Goal: Find specific page/section: Find specific page/section

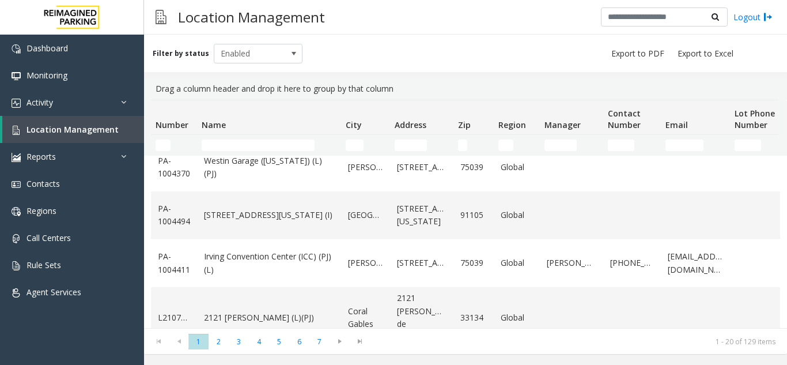
scroll to position [796, 0]
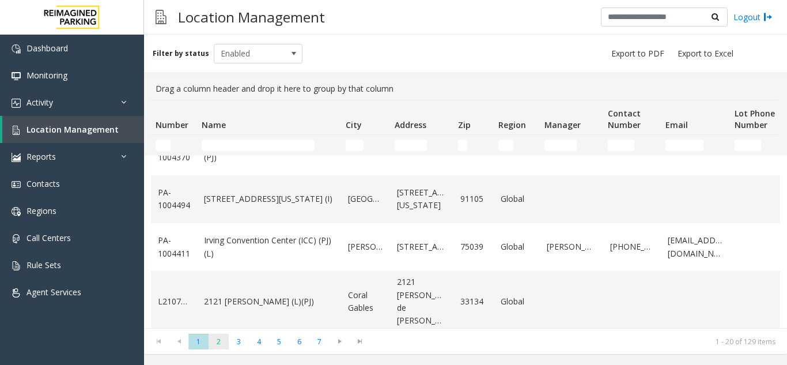
click at [223, 346] on span "2" at bounding box center [218, 341] width 20 height 16
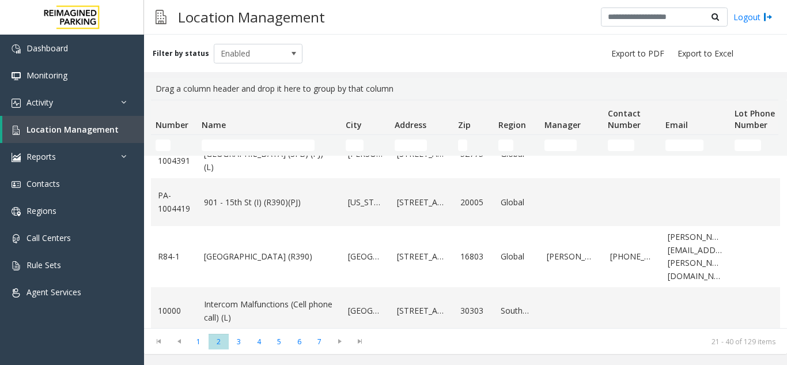
scroll to position [0, 0]
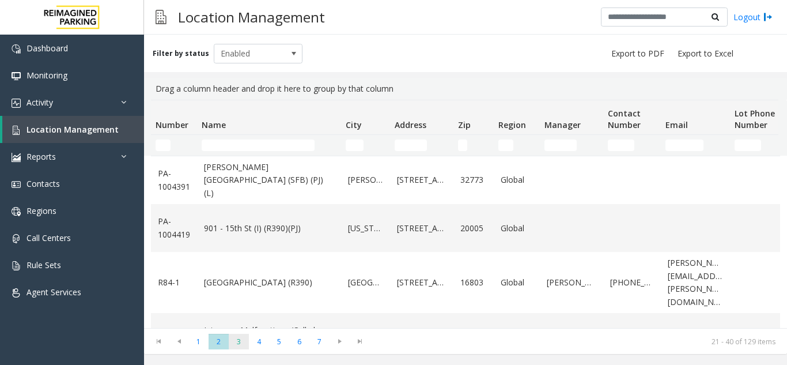
click at [245, 344] on span "3" at bounding box center [239, 341] width 20 height 16
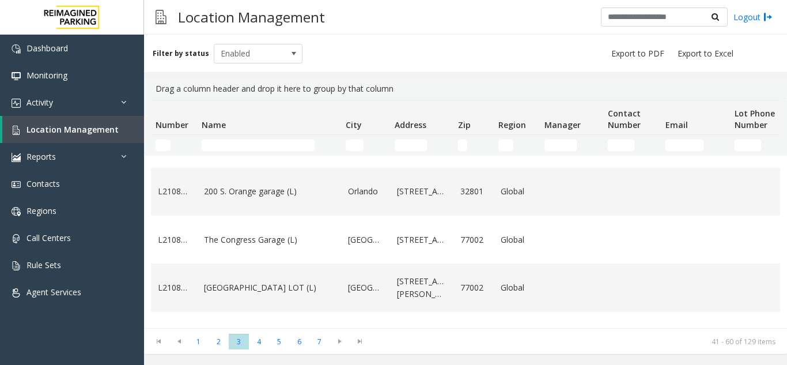
scroll to position [346, 0]
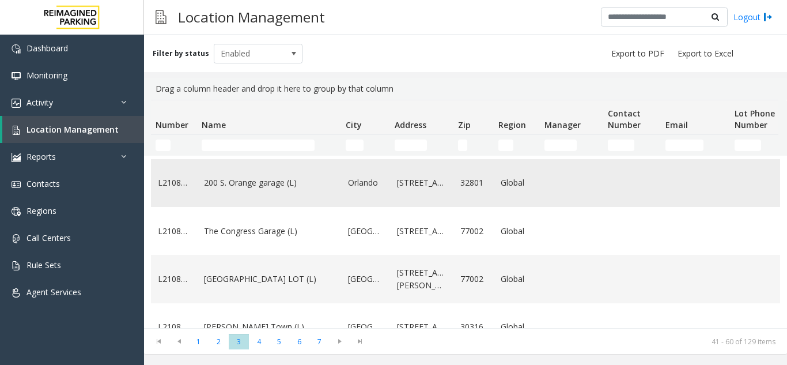
click at [318, 207] on td "200 S. Orange garage (L)" at bounding box center [269, 183] width 144 height 48
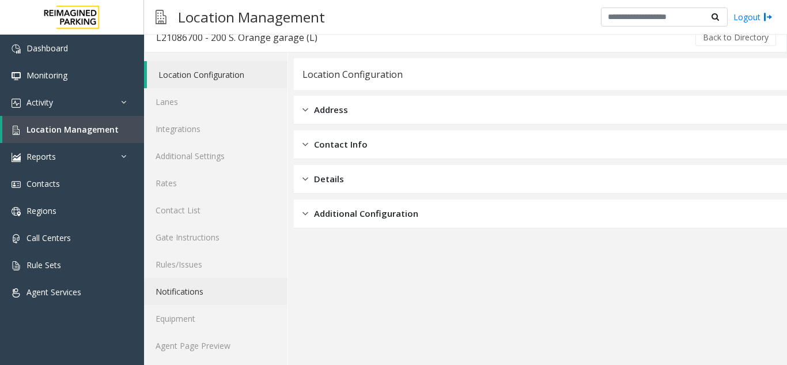
scroll to position [15, 0]
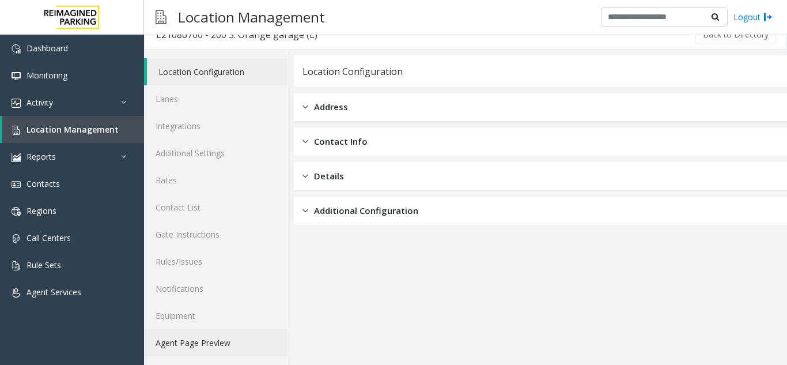
click at [203, 336] on link "Agent Page Preview" at bounding box center [215, 342] width 143 height 27
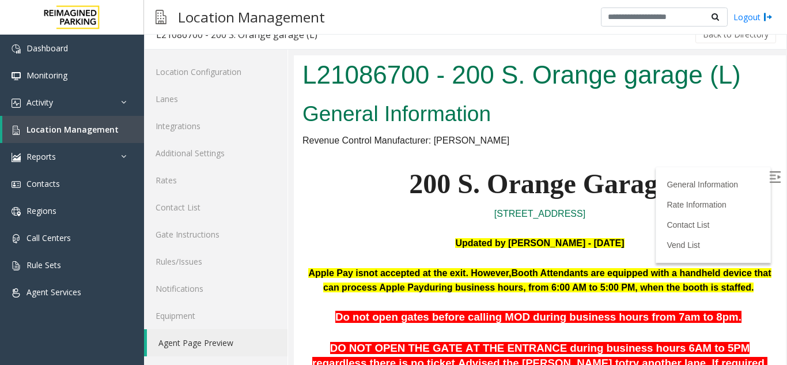
click at [769, 180] on img at bounding box center [775, 177] width 12 height 12
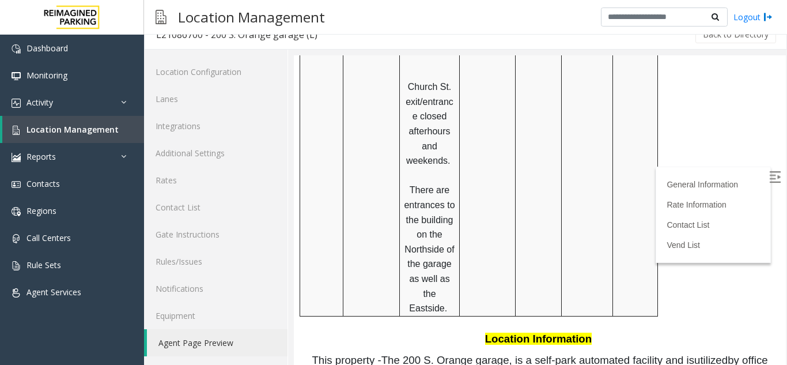
scroll to position [1534, 0]
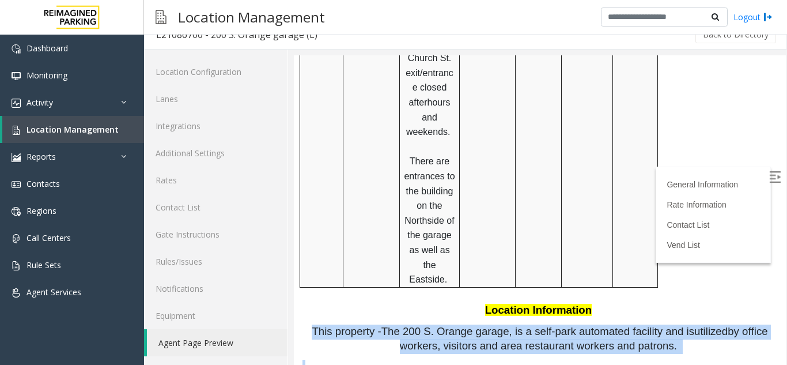
drag, startPoint x: 663, startPoint y: 183, endPoint x: 320, endPoint y: 148, distance: 345.6
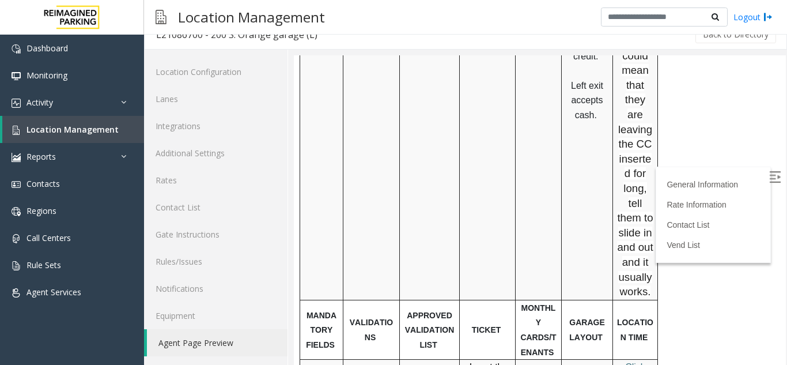
scroll to position [1037, 0]
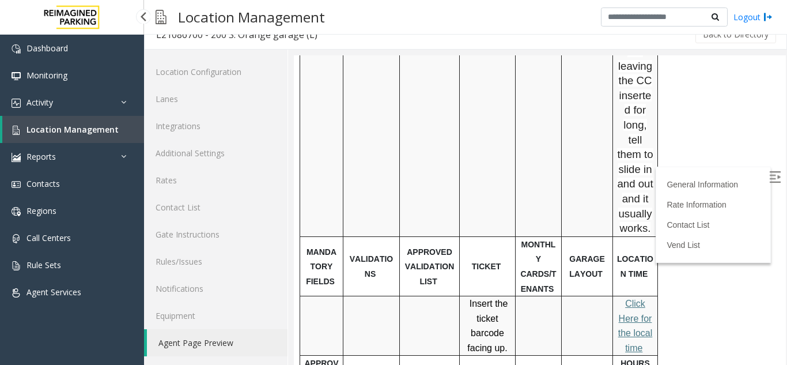
click at [43, 131] on span "Location Management" at bounding box center [72, 129] width 92 height 11
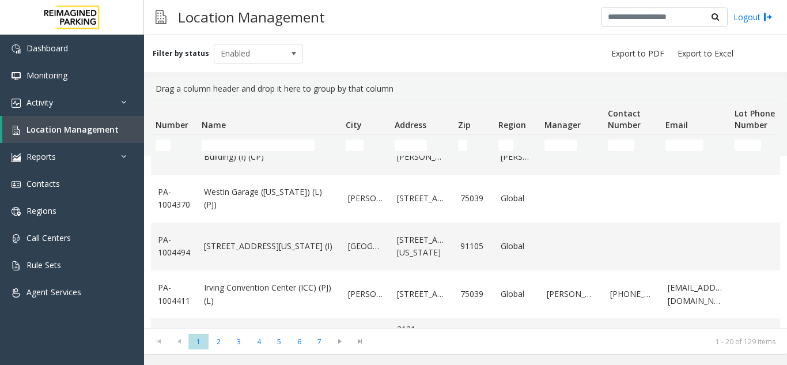
scroll to position [796, 0]
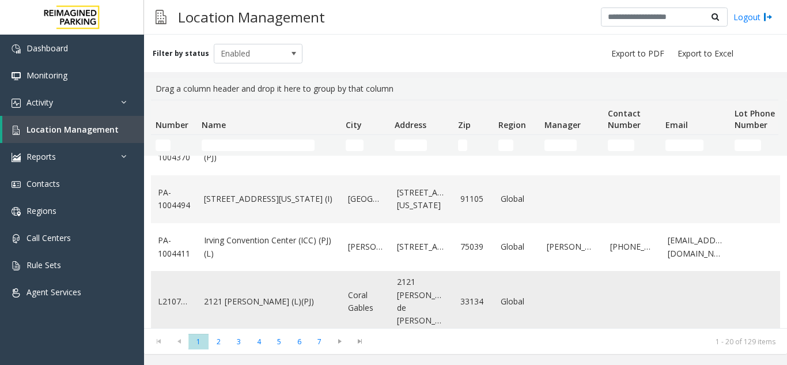
click at [291, 313] on td "2121 [PERSON_NAME] (L)(PJ)" at bounding box center [269, 301] width 144 height 61
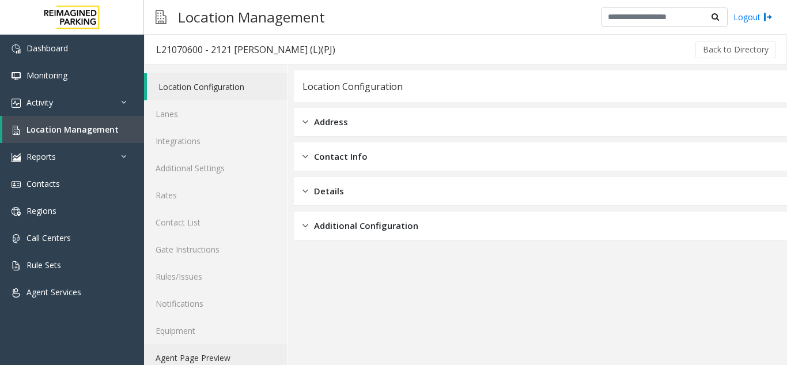
click at [215, 354] on link "Agent Page Preview" at bounding box center [215, 357] width 143 height 27
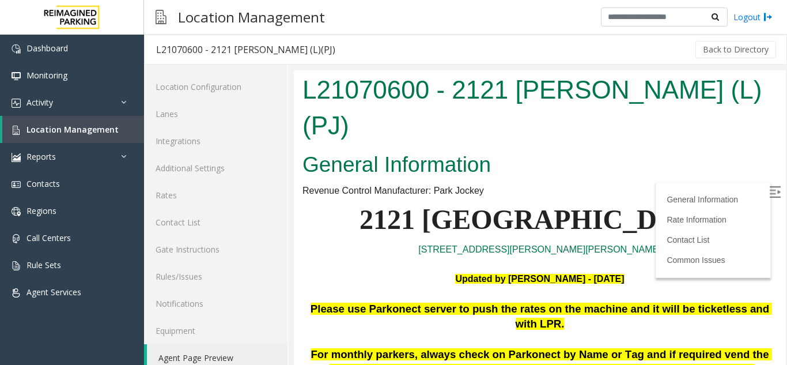
click at [769, 187] on img at bounding box center [775, 192] width 12 height 12
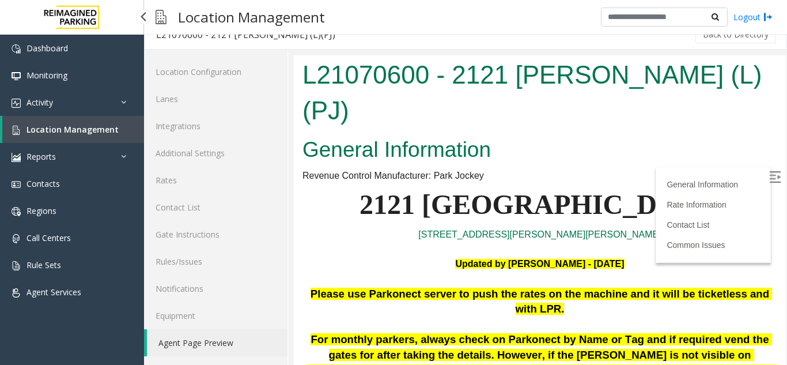
click at [31, 137] on link "Location Management" at bounding box center [73, 129] width 142 height 27
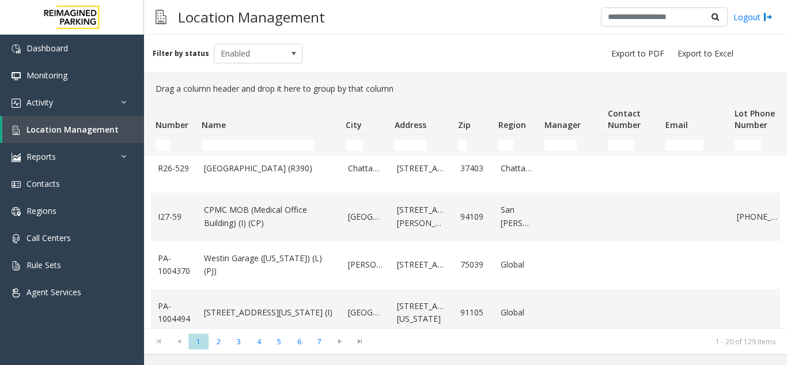
scroll to position [691, 0]
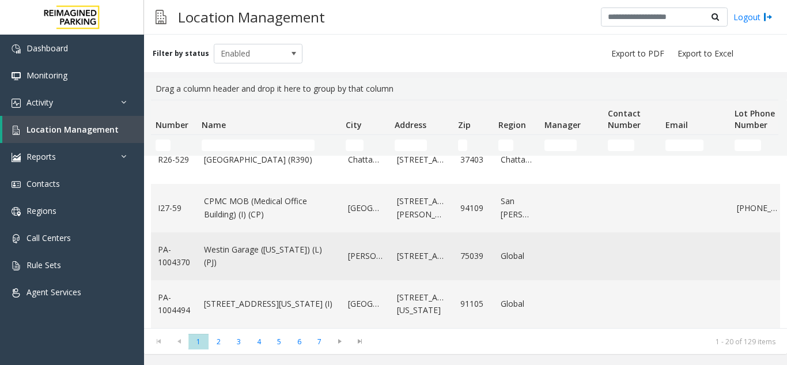
click at [214, 247] on td "Westin Garage ([US_STATE]) (L)(PJ)" at bounding box center [269, 256] width 144 height 48
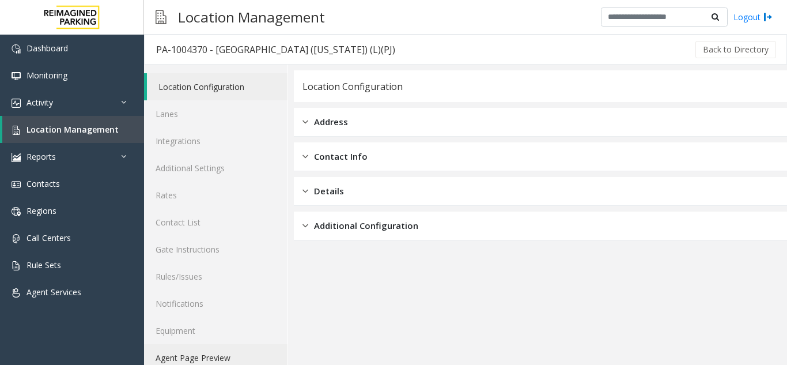
click at [211, 354] on link "Agent Page Preview" at bounding box center [215, 357] width 143 height 27
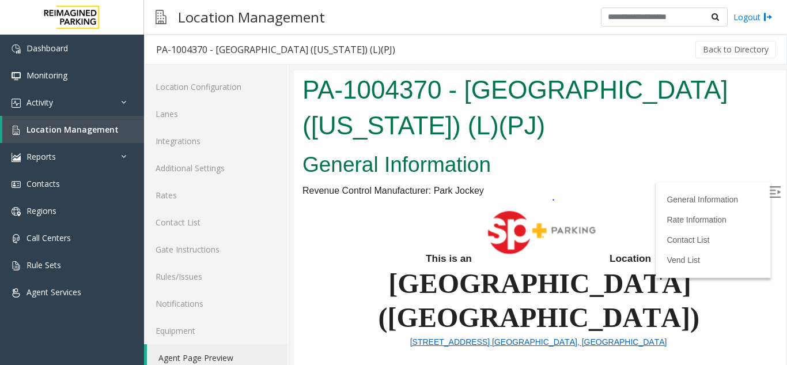
click at [769, 190] on img at bounding box center [775, 192] width 12 height 12
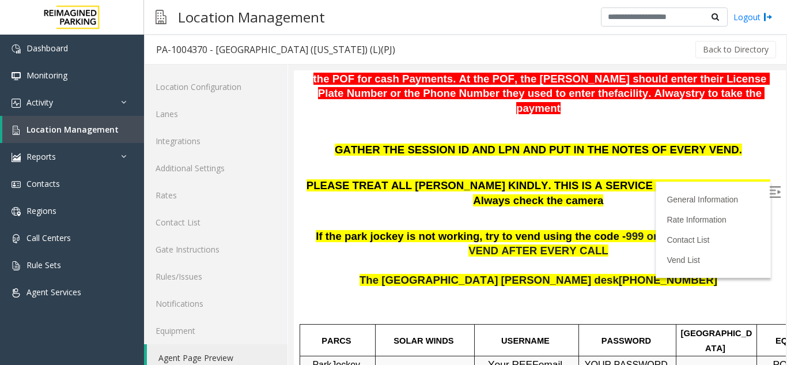
scroll to position [346, 0]
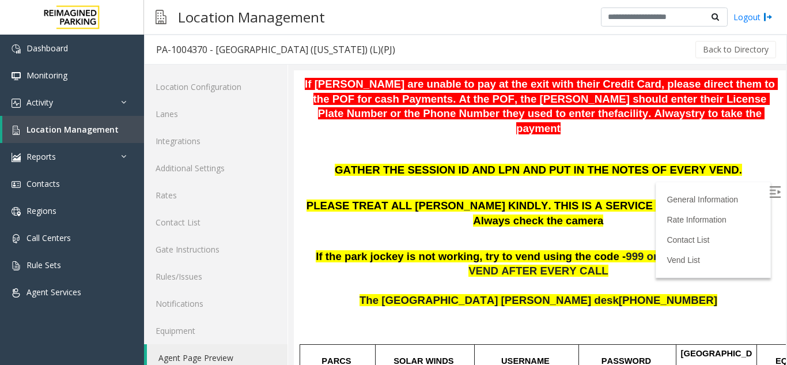
click at [208, 353] on link "Agent Page Preview" at bounding box center [217, 357] width 141 height 27
click at [71, 132] on span "Location Management" at bounding box center [72, 129] width 92 height 11
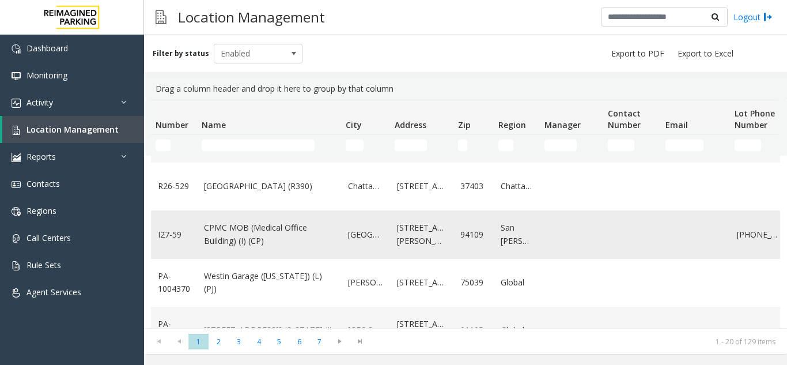
scroll to position [691, 0]
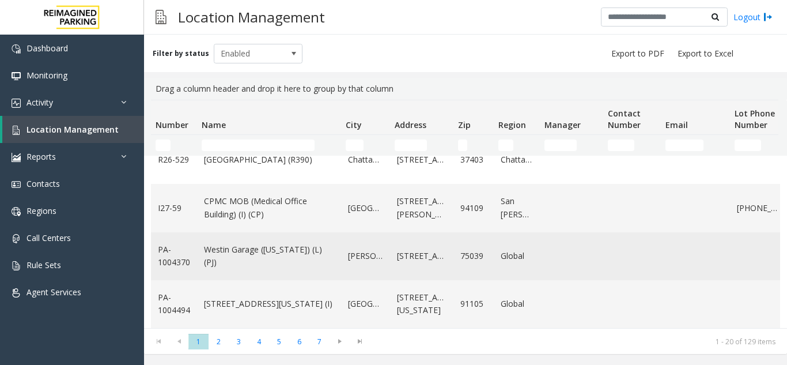
click at [269, 264] on td "Westin Garage ([US_STATE]) (L)(PJ)" at bounding box center [269, 256] width 144 height 48
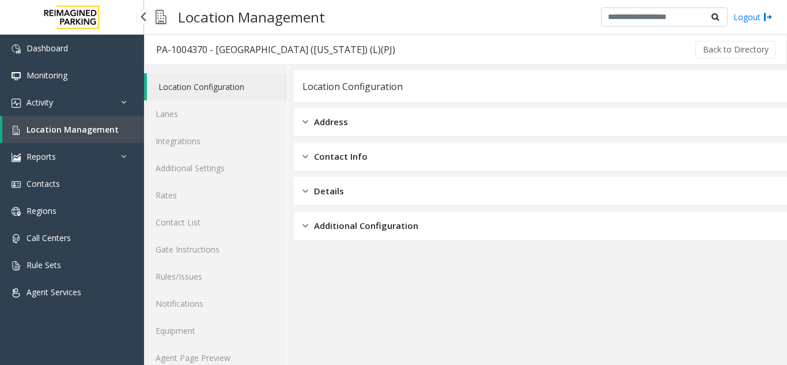
click at [85, 135] on link "Location Management" at bounding box center [73, 129] width 142 height 27
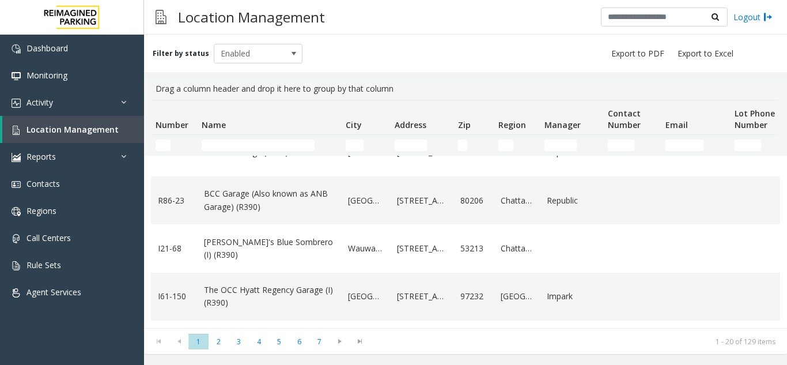
scroll to position [288, 0]
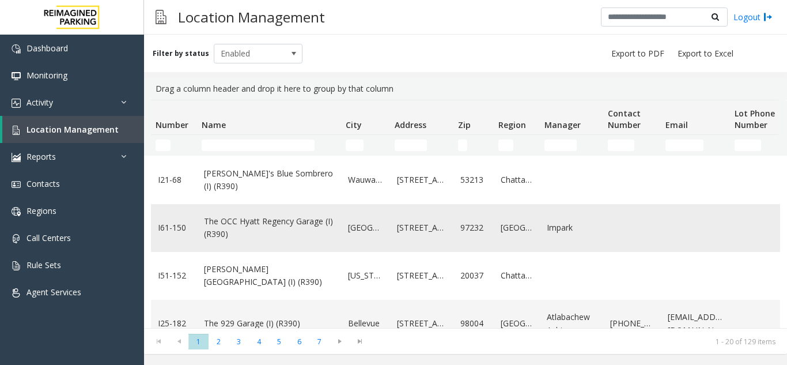
click at [316, 226] on link "The OCC Hyatt Regency Garage (I) (R390)" at bounding box center [269, 228] width 130 height 26
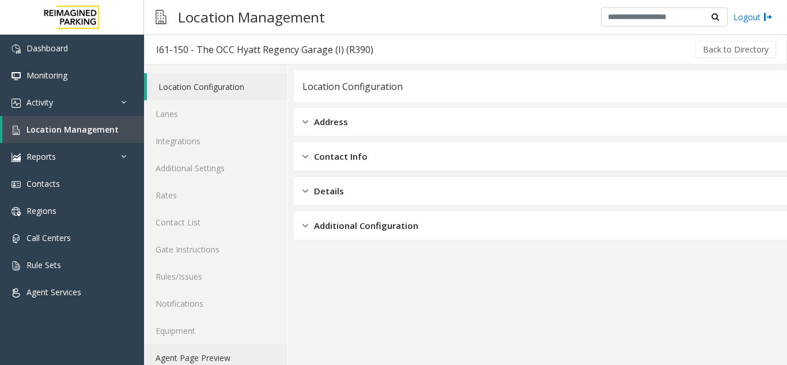
click at [229, 352] on link "Agent Page Preview" at bounding box center [215, 357] width 143 height 27
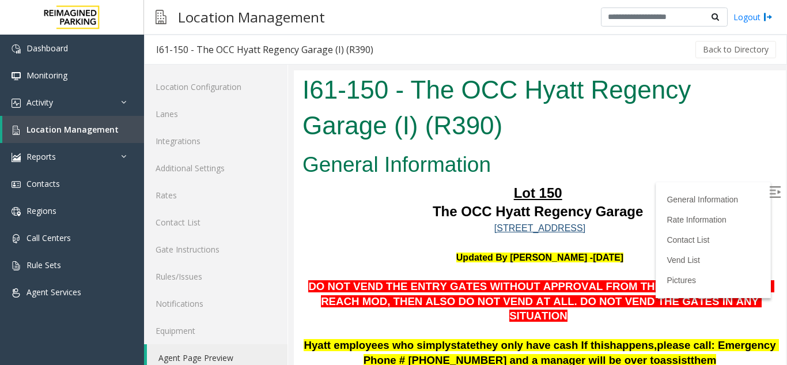
click at [769, 195] on img at bounding box center [775, 192] width 12 height 12
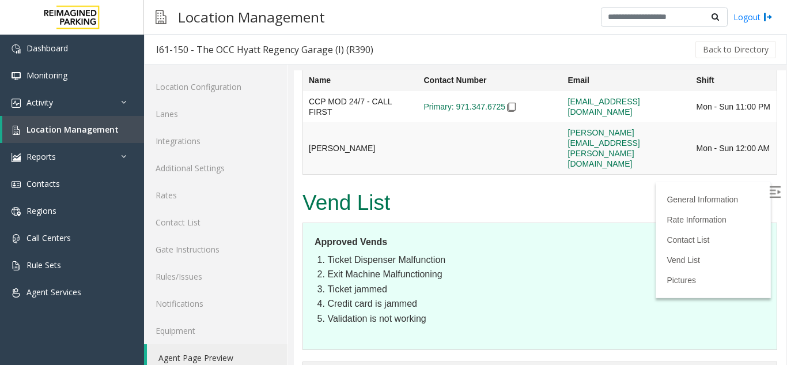
scroll to position [2058, 0]
click at [113, 134] on span "Location Management" at bounding box center [72, 129] width 92 height 11
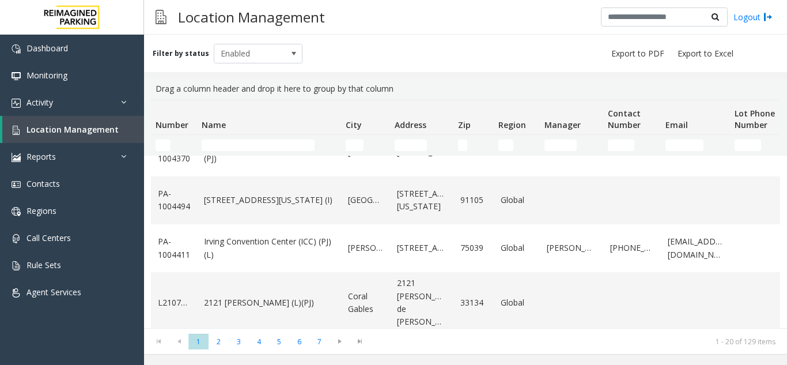
scroll to position [796, 0]
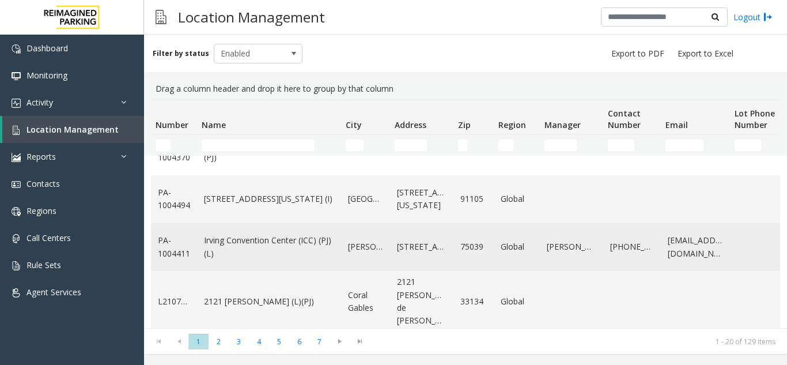
click at [273, 241] on link "Irving Convention Center (ICC) (PJ) (L)" at bounding box center [269, 247] width 130 height 26
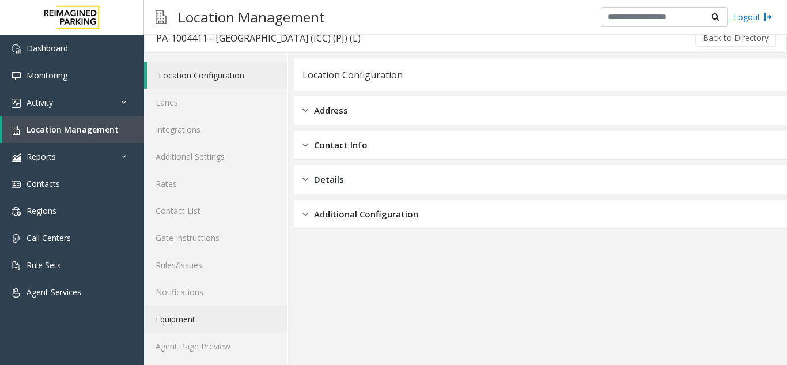
scroll to position [15, 0]
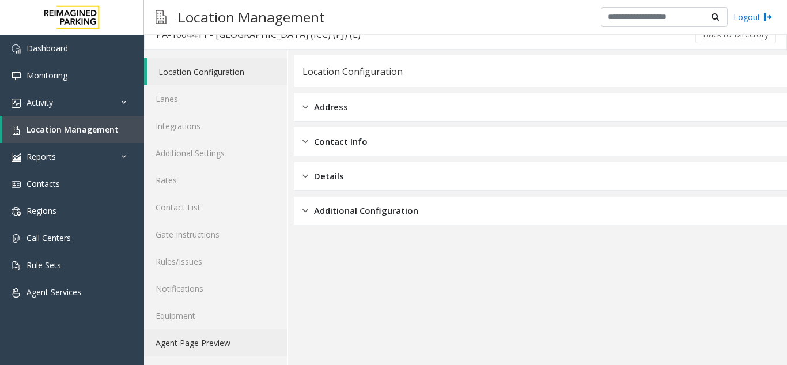
click at [226, 340] on link "Agent Page Preview" at bounding box center [215, 342] width 143 height 27
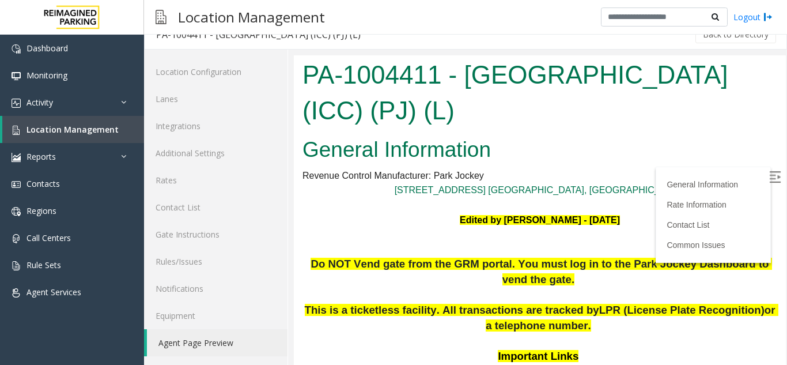
click at [769, 177] on img at bounding box center [775, 177] width 12 height 12
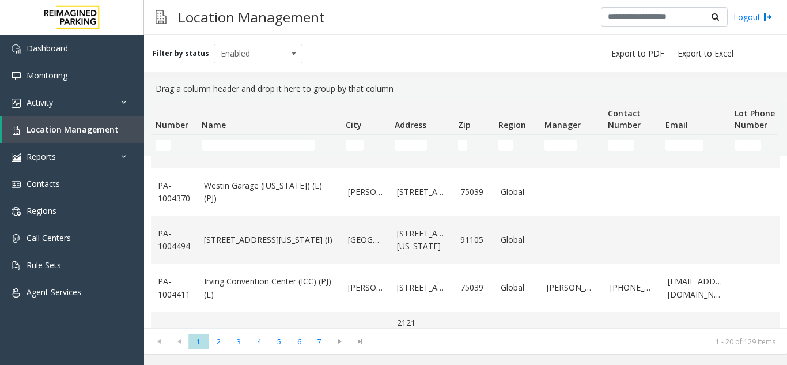
scroll to position [796, 0]
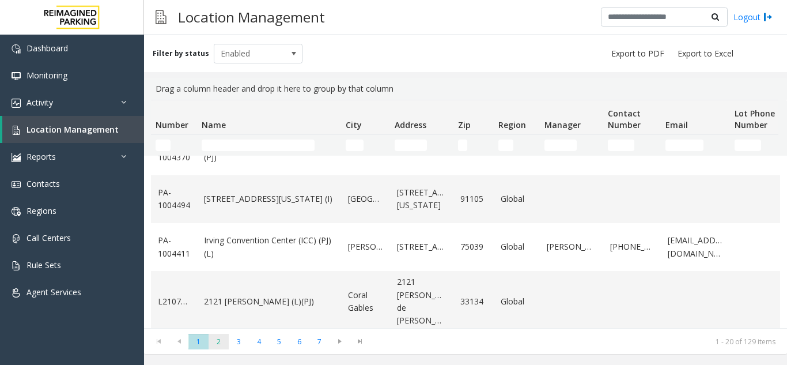
click at [223, 343] on span "2" at bounding box center [218, 341] width 20 height 16
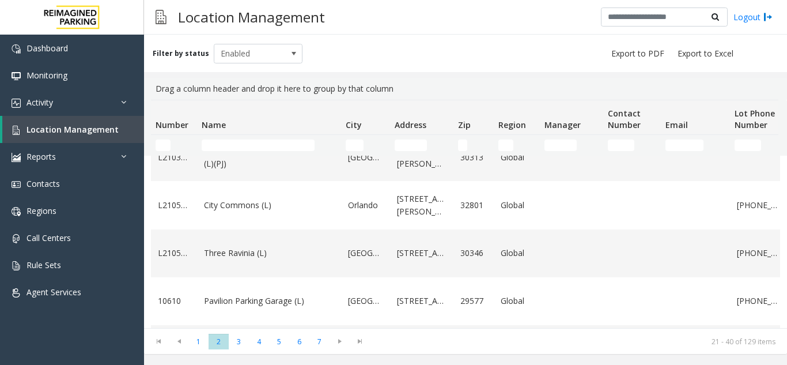
scroll to position [822, 0]
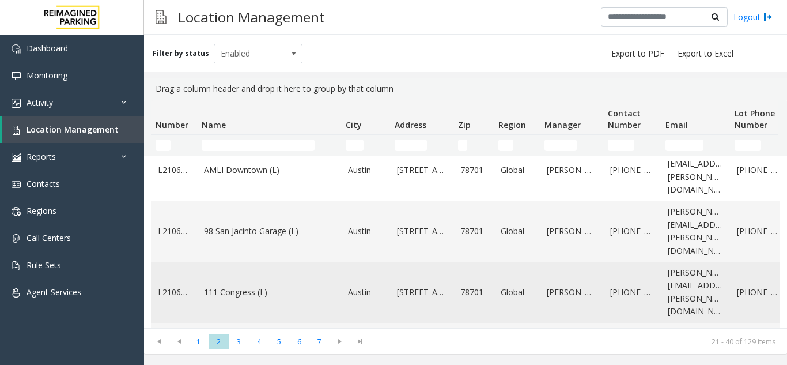
click at [238, 286] on link "111 Congress (L)" at bounding box center [269, 292] width 130 height 13
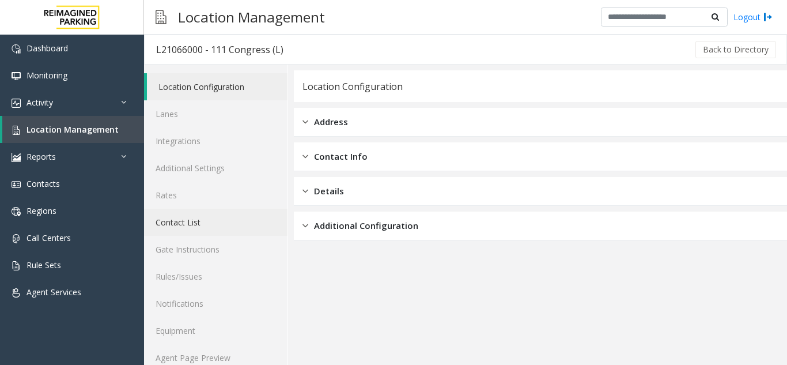
scroll to position [15, 0]
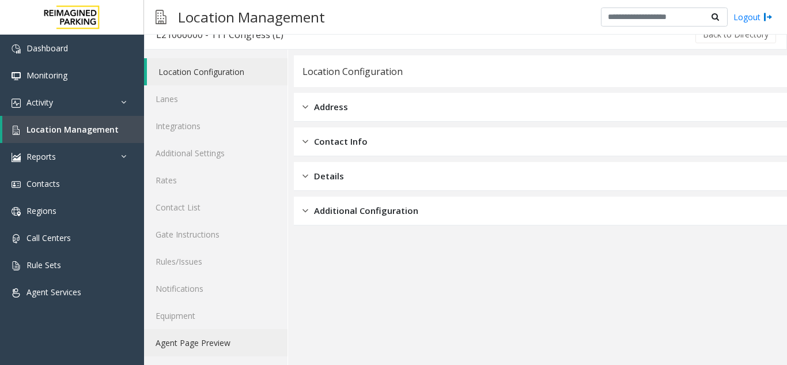
click at [193, 335] on link "Agent Page Preview" at bounding box center [215, 342] width 143 height 27
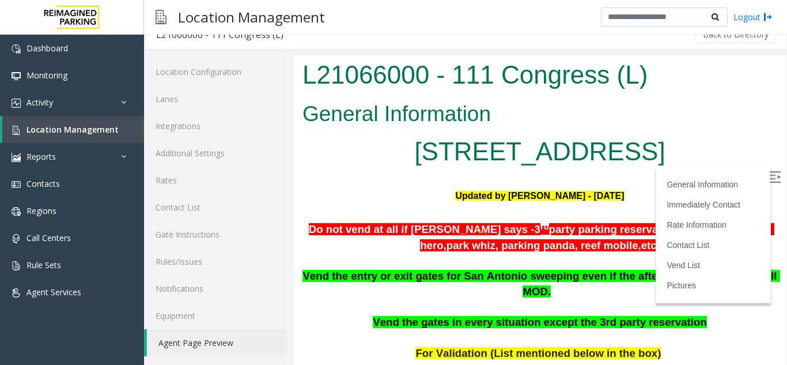
click at [769, 181] on img at bounding box center [775, 177] width 12 height 12
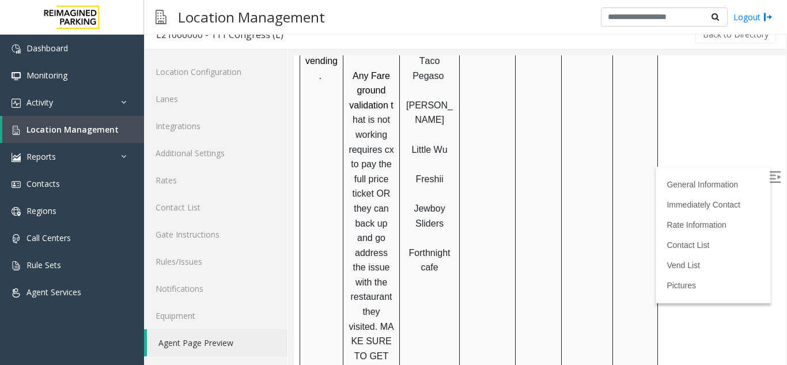
scroll to position [1152, 0]
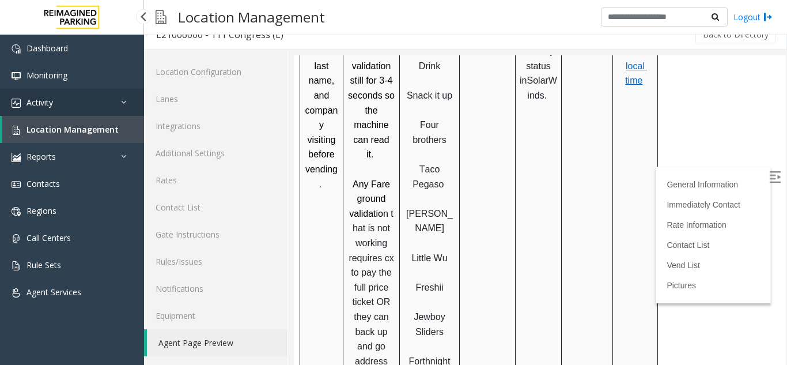
click at [64, 102] on link "Activity" at bounding box center [72, 102] width 144 height 27
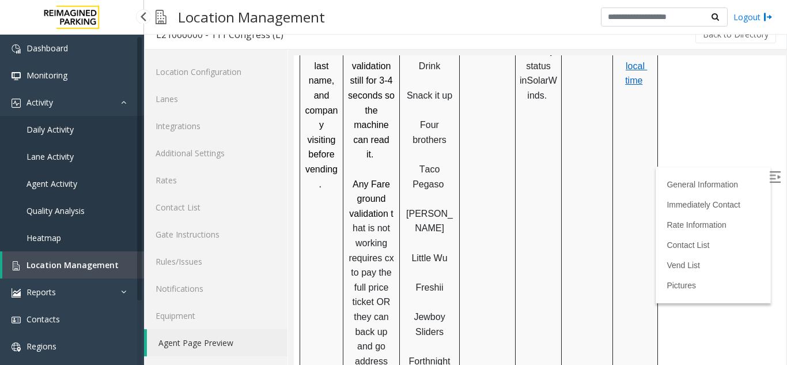
click at [61, 190] on link "Agent Activity" at bounding box center [72, 183] width 144 height 27
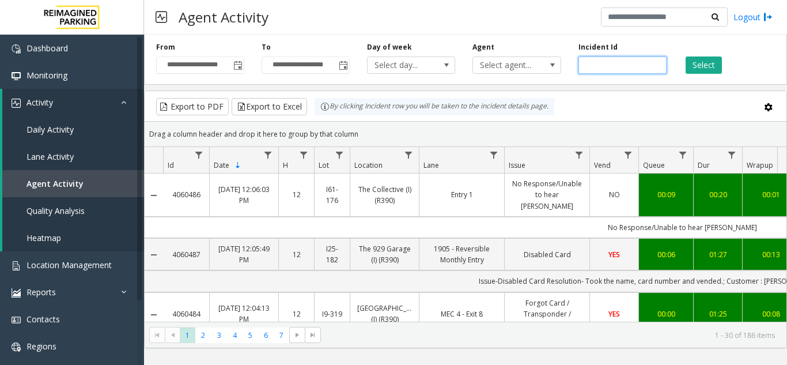
click at [613, 69] on input "number" at bounding box center [622, 64] width 88 height 17
paste input "*******"
type input "*******"
click at [711, 65] on button "Select" at bounding box center [703, 64] width 36 height 17
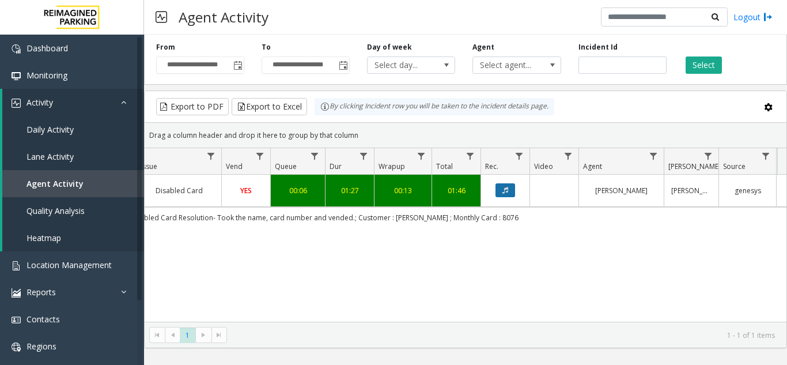
click at [506, 194] on button "Data table" at bounding box center [505, 190] width 20 height 14
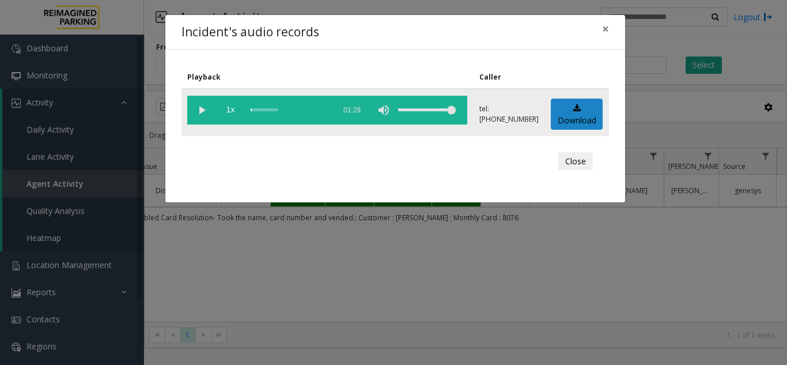
click at [201, 115] on vg-play-pause at bounding box center [201, 110] width 29 height 29
click at [266, 110] on div "scrub bar" at bounding box center [290, 110] width 78 height 29
click at [636, 214] on div "Incident's audio records × Playback Caller 1x 01:29 tel:[PHONE_NUMBER] Download…" at bounding box center [393, 182] width 787 height 365
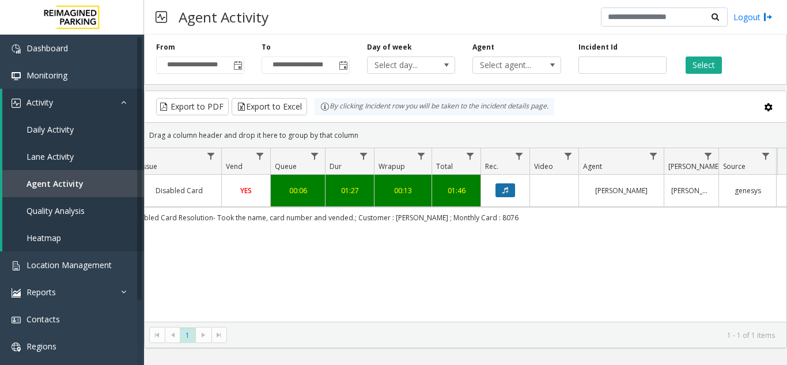
click at [508, 189] on icon "Data table" at bounding box center [505, 190] width 6 height 7
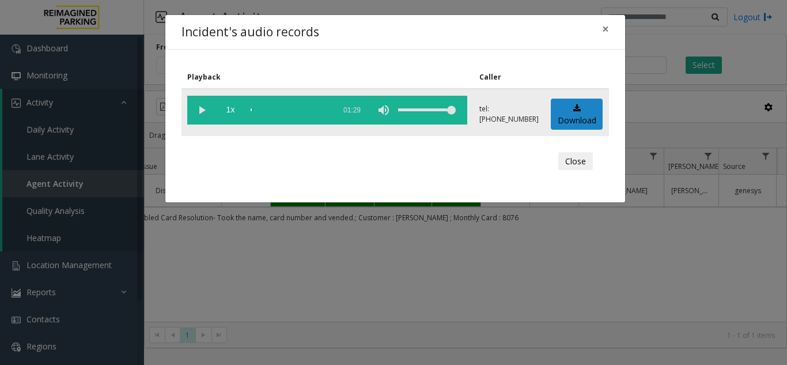
click at [199, 113] on vg-play-pause at bounding box center [201, 110] width 29 height 29
click at [261, 109] on div "scrub bar" at bounding box center [290, 110] width 78 height 29
click at [268, 110] on div "scrub bar" at bounding box center [290, 110] width 78 height 29
click at [278, 110] on div "scrub bar" at bounding box center [290, 110] width 78 height 29
click at [283, 111] on div "scrub bar" at bounding box center [290, 110] width 78 height 29
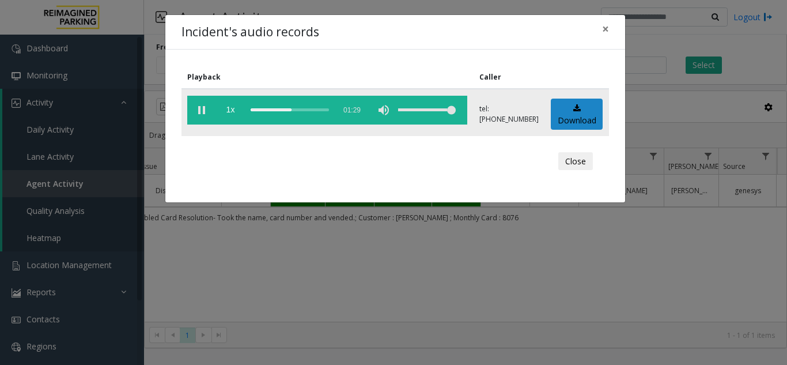
click at [206, 113] on vg-play-pause at bounding box center [201, 110] width 29 height 29
click at [600, 32] on button "×" at bounding box center [605, 29] width 23 height 28
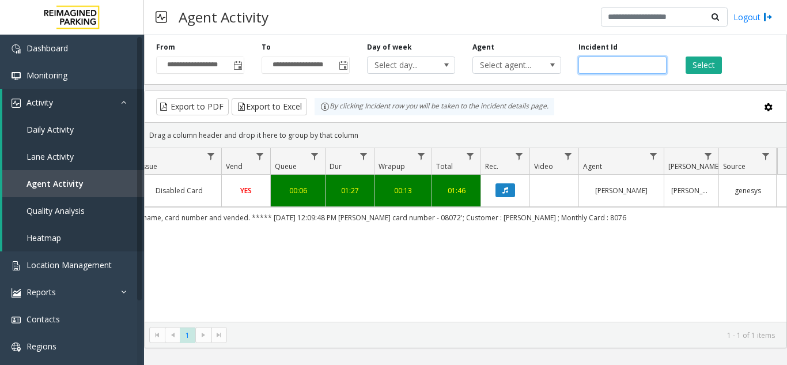
drag, startPoint x: 625, startPoint y: 67, endPoint x: 580, endPoint y: 77, distance: 46.1
click at [580, 77] on div "**********" at bounding box center [465, 57] width 643 height 55
click at [64, 266] on span "Location Management" at bounding box center [68, 264] width 85 height 11
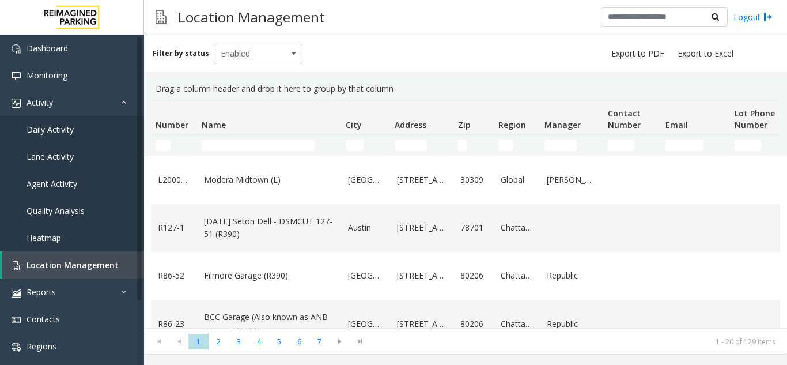
scroll to position [346, 0]
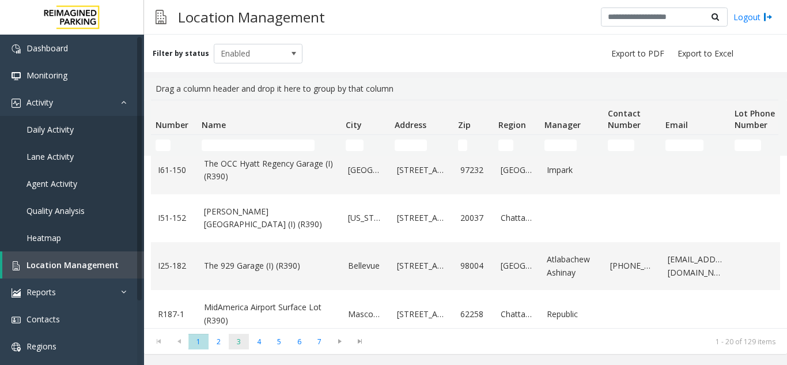
click at [234, 342] on span "3" at bounding box center [239, 341] width 20 height 16
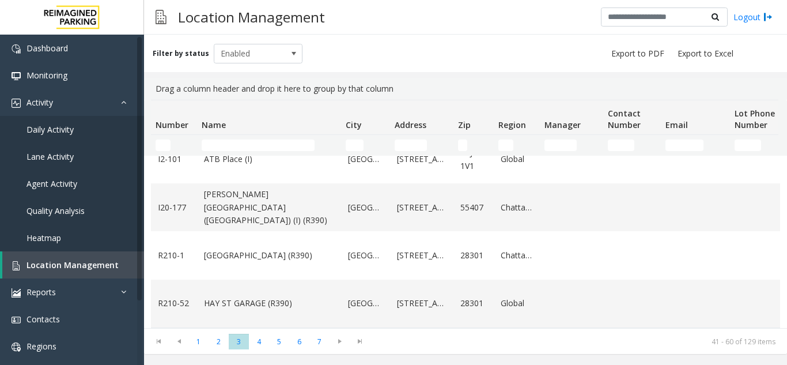
scroll to position [860, 0]
click at [259, 339] on span "4" at bounding box center [259, 341] width 20 height 16
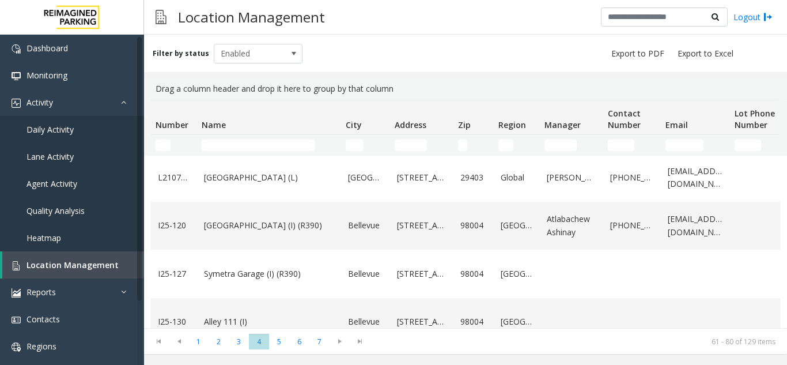
scroll to position [115, 0]
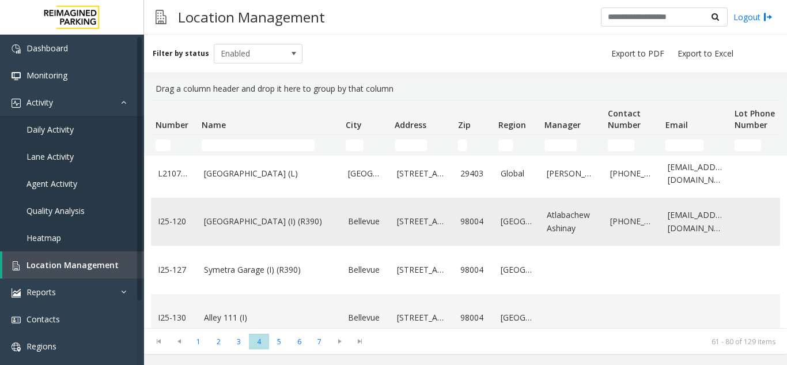
click at [266, 215] on link "[GEOGRAPHIC_DATA] (I) (R390)" at bounding box center [269, 221] width 130 height 13
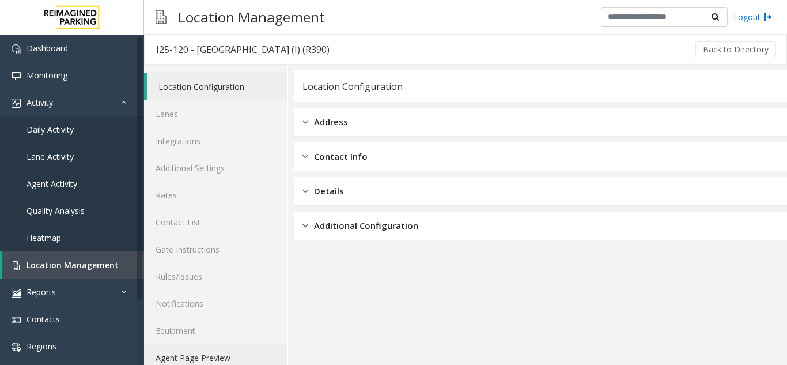
click at [227, 358] on link "Agent Page Preview" at bounding box center [215, 357] width 143 height 27
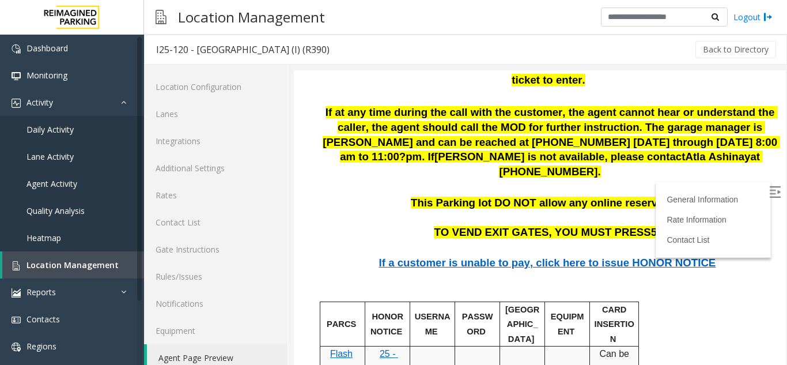
scroll to position [1209, 0]
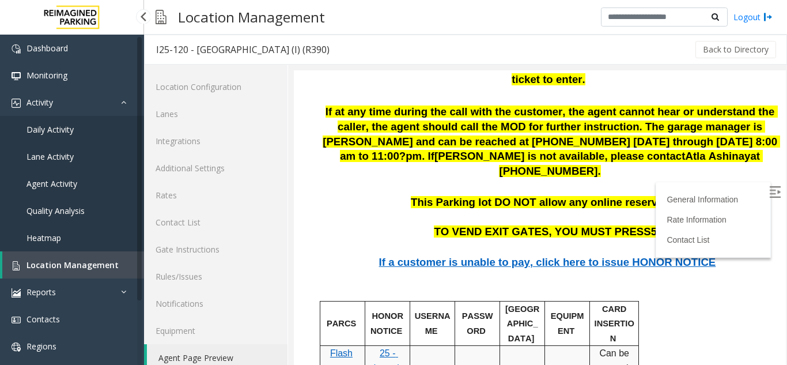
click at [115, 264] on link "Location Management" at bounding box center [73, 264] width 142 height 27
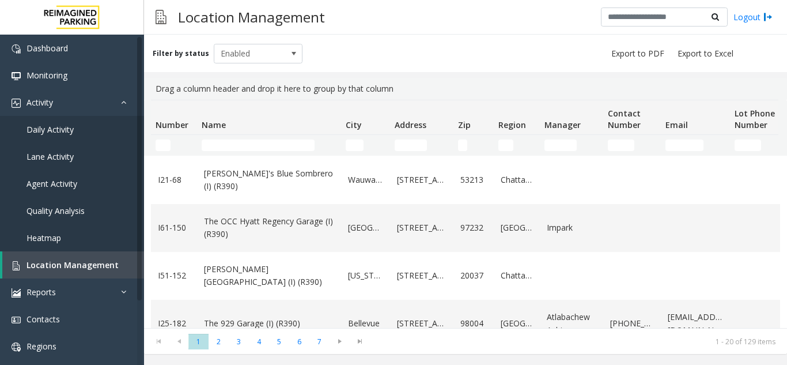
scroll to position [518, 0]
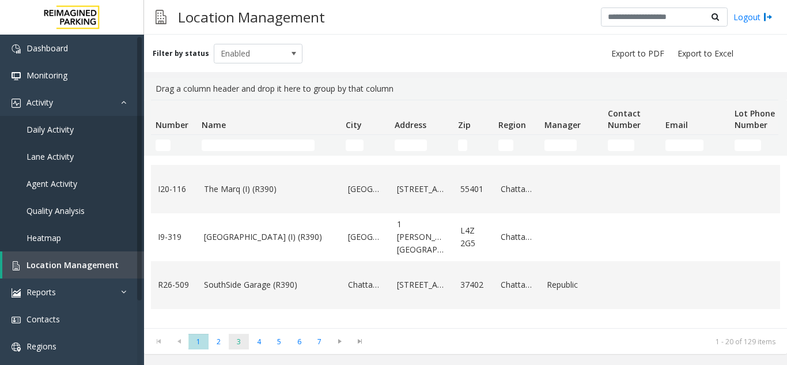
click at [245, 343] on span "3" at bounding box center [239, 341] width 20 height 16
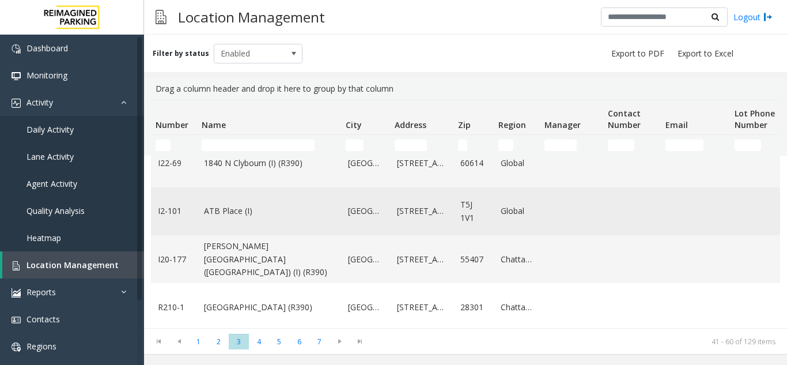
scroll to position [806, 0]
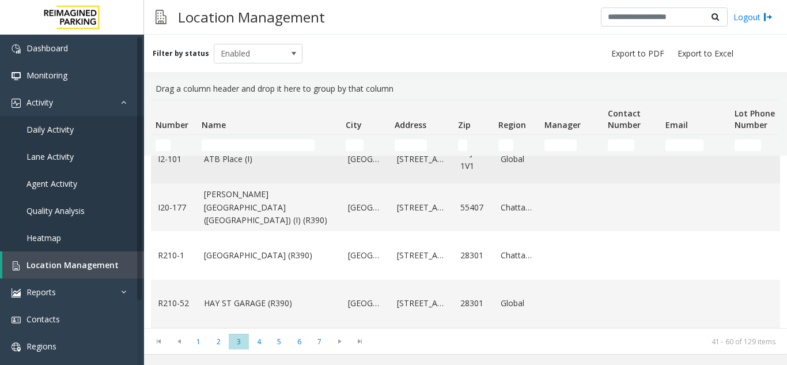
click at [320, 183] on td "ATB Place (I)" at bounding box center [269, 159] width 144 height 48
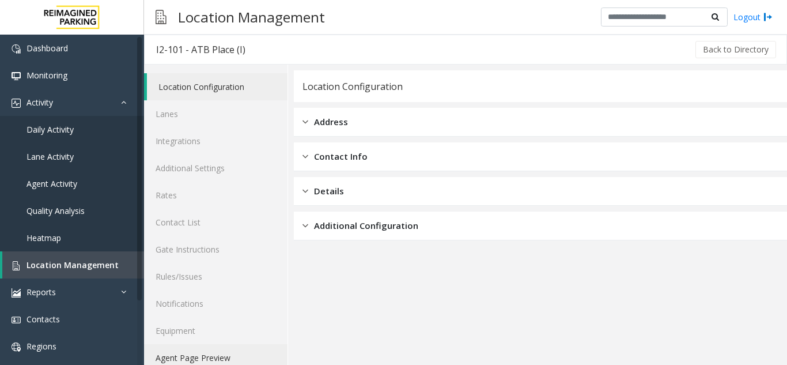
click at [230, 356] on link "Agent Page Preview" at bounding box center [215, 357] width 143 height 27
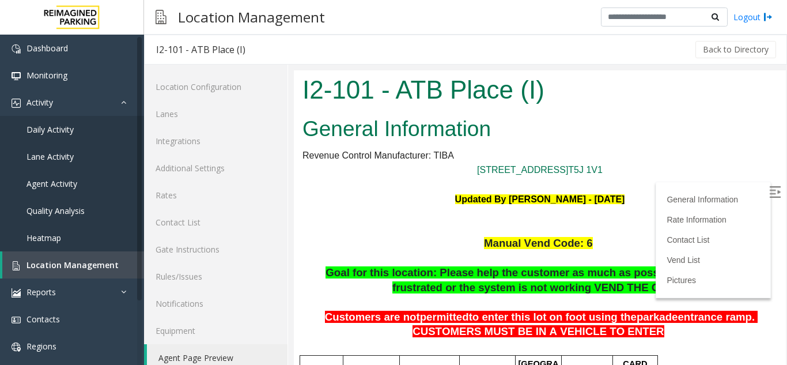
click at [767, 194] on label at bounding box center [775, 193] width 17 height 17
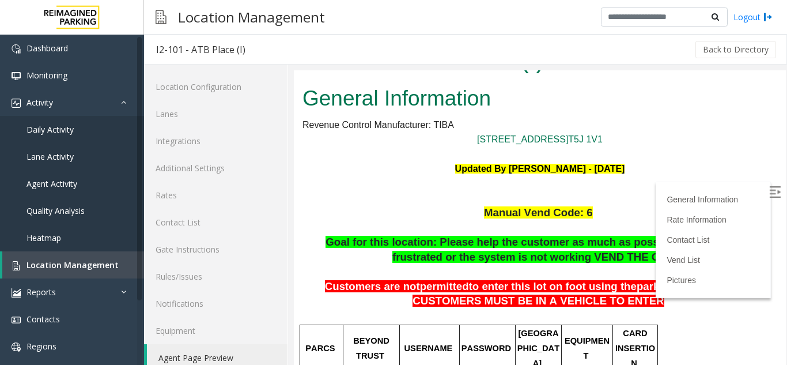
scroll to position [58, 0]
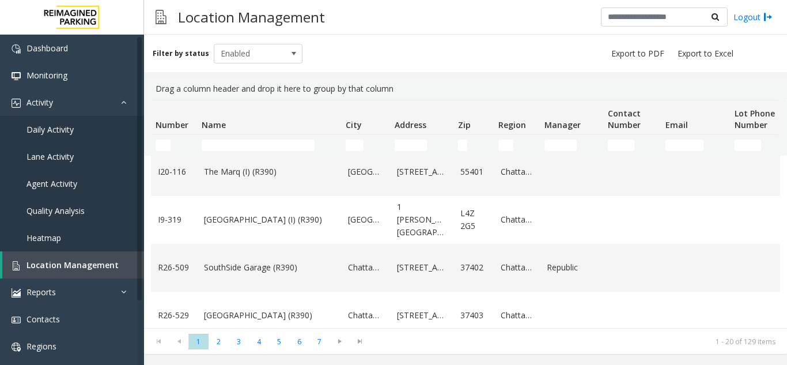
scroll to position [691, 0]
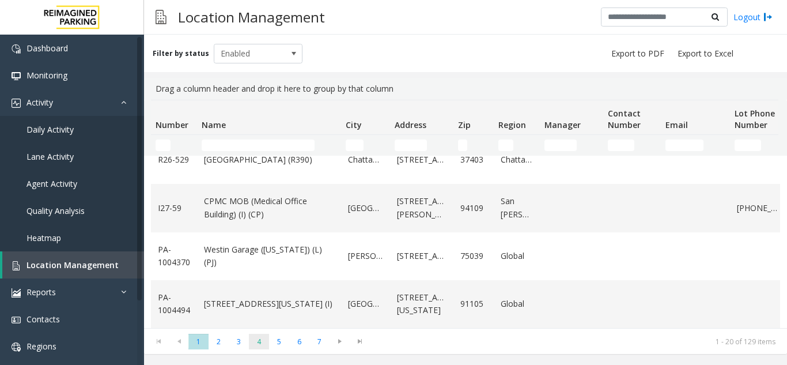
click at [267, 342] on span "4" at bounding box center [259, 341] width 20 height 16
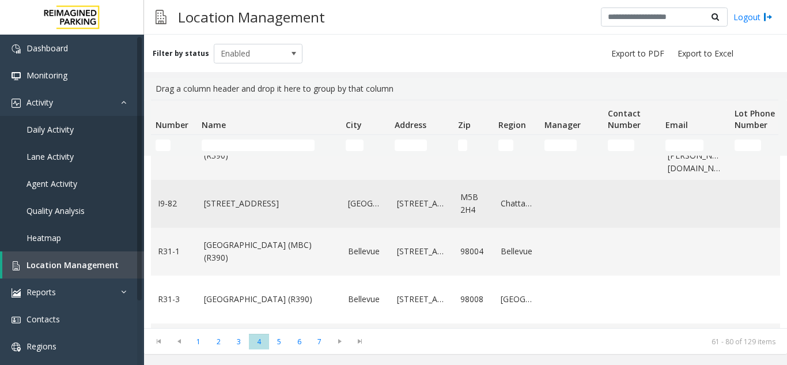
scroll to position [822, 0]
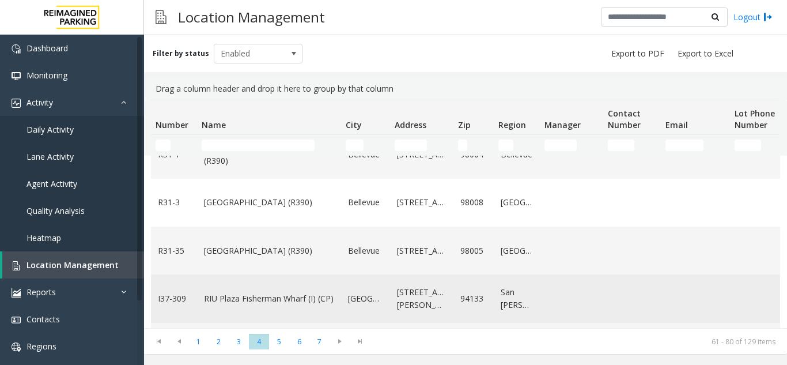
click at [233, 292] on link "RIU Plaza Fisherman Wharf (I) (CP)" at bounding box center [269, 298] width 130 height 13
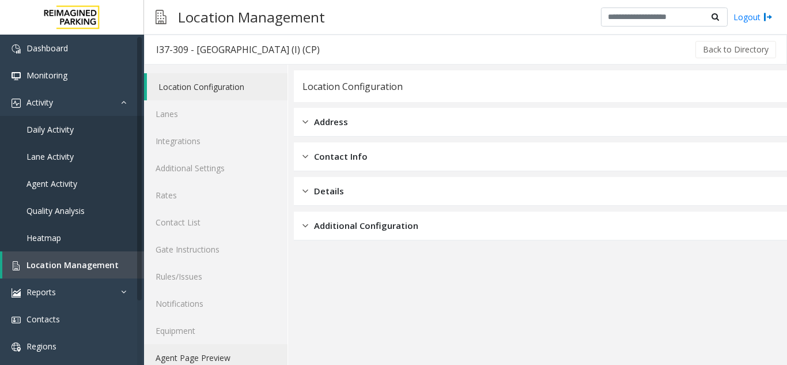
click at [216, 357] on link "Agent Page Preview" at bounding box center [215, 357] width 143 height 27
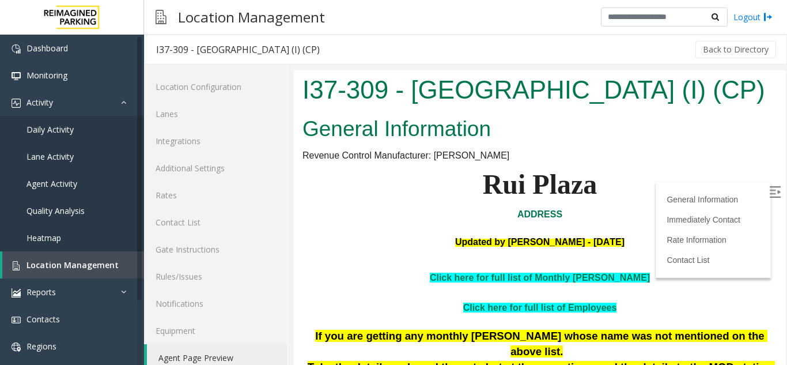
click at [769, 195] on img at bounding box center [775, 192] width 12 height 12
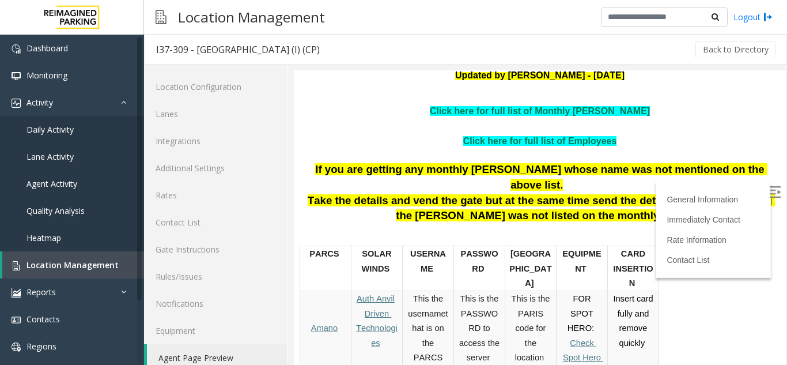
scroll to position [173, 0]
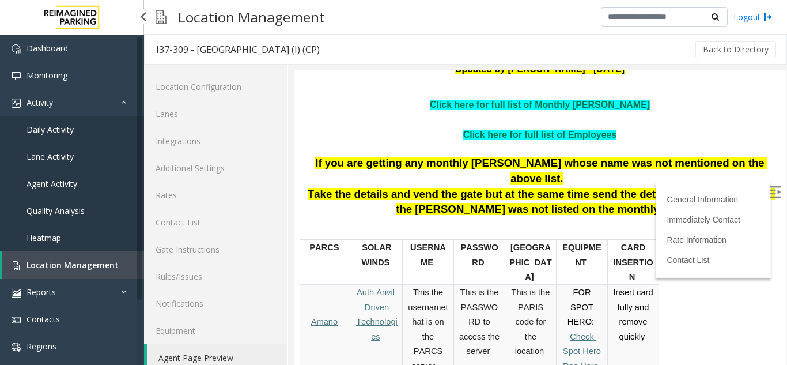
click at [63, 257] on link "Location Management" at bounding box center [73, 264] width 142 height 27
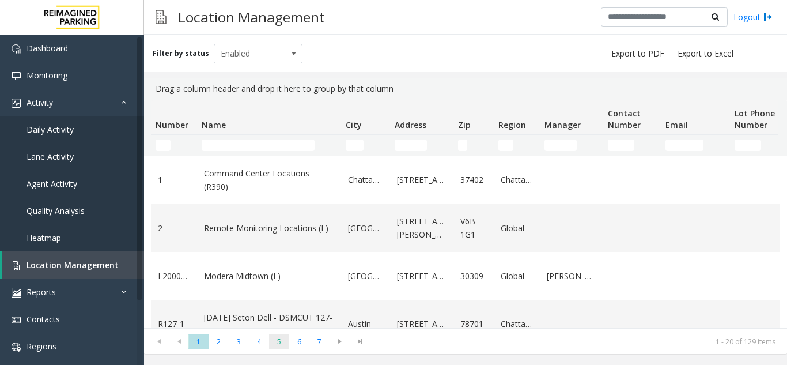
click at [283, 342] on span "5" at bounding box center [279, 341] width 20 height 16
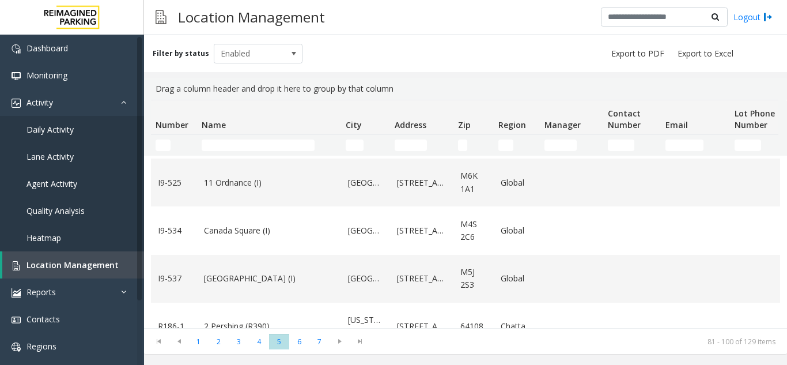
scroll to position [796, 0]
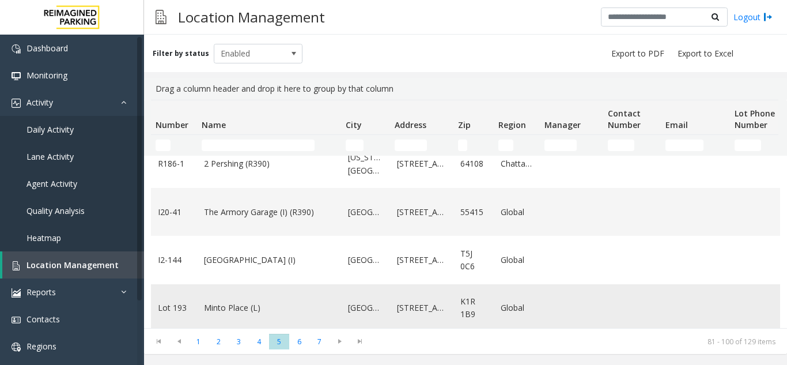
click at [233, 301] on link "Minto Place (L)" at bounding box center [269, 307] width 130 height 13
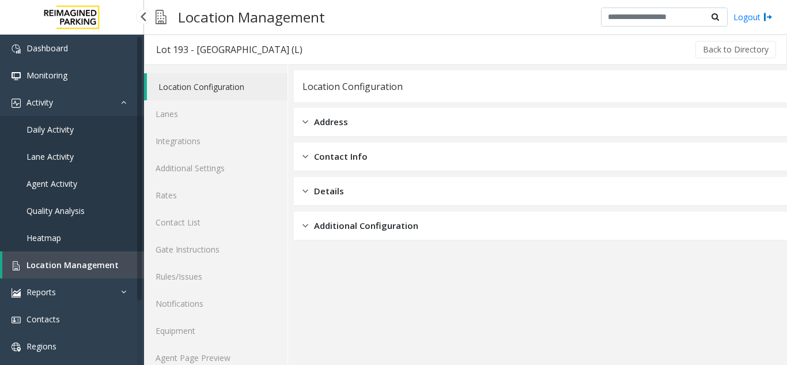
click at [69, 263] on span "Location Management" at bounding box center [72, 264] width 92 height 11
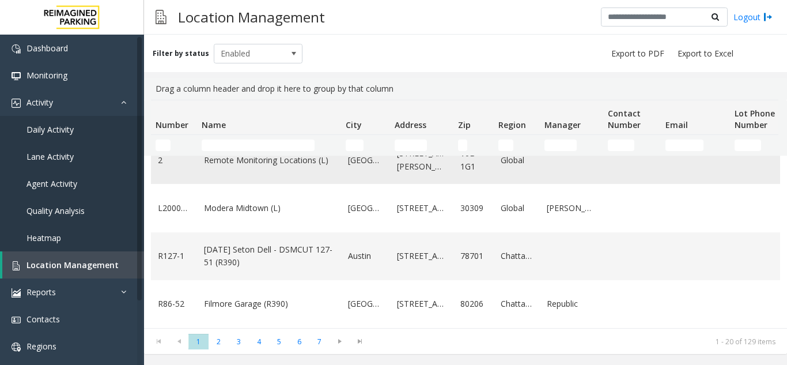
scroll to position [58, 0]
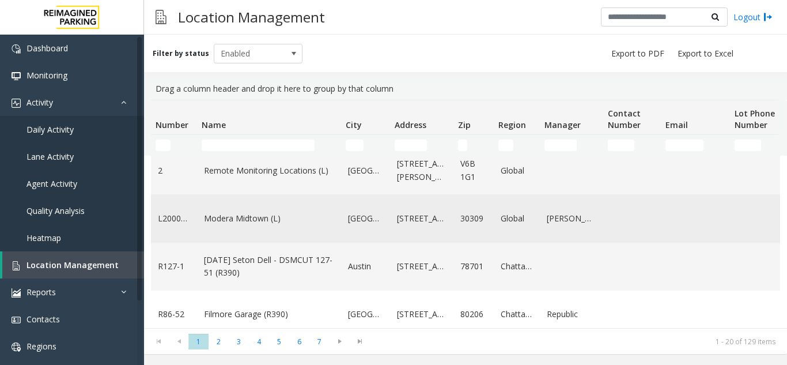
click at [283, 227] on td "Modera Midtown (L)" at bounding box center [269, 218] width 144 height 48
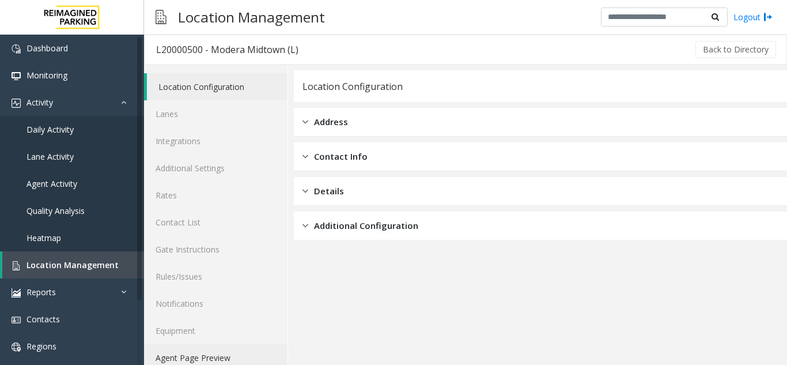
click at [213, 352] on link "Agent Page Preview" at bounding box center [215, 357] width 143 height 27
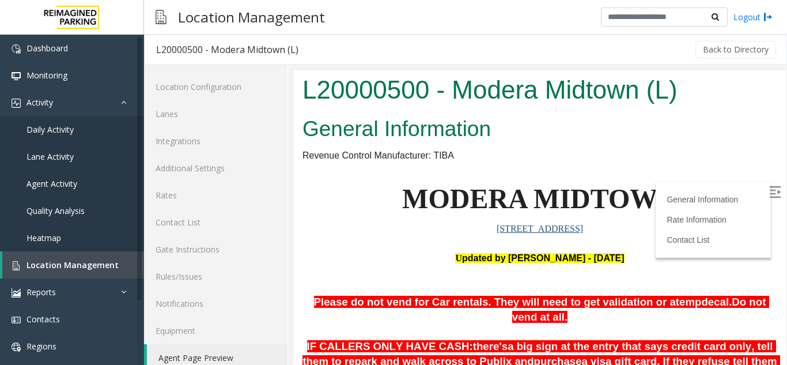
click at [769, 194] on img at bounding box center [775, 192] width 12 height 12
click at [65, 272] on link "Location Management" at bounding box center [73, 264] width 142 height 27
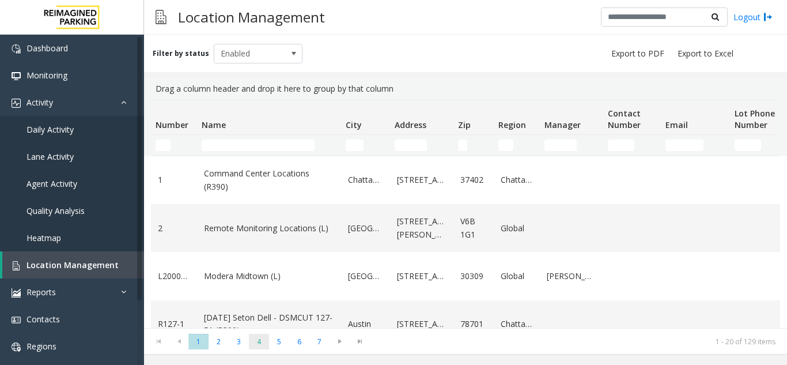
click at [261, 346] on span "4" at bounding box center [259, 341] width 20 height 16
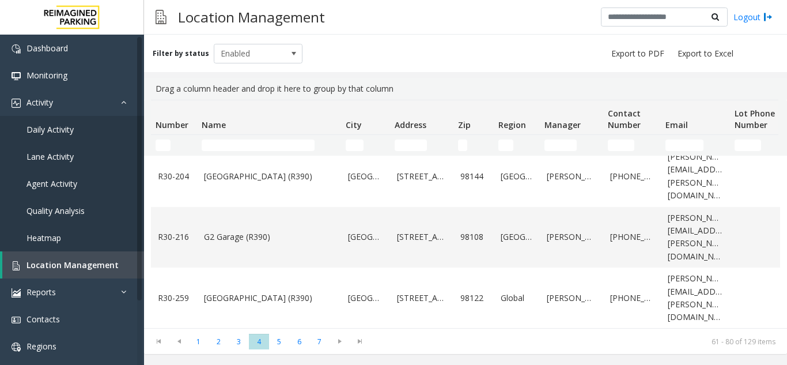
scroll to position [518, 0]
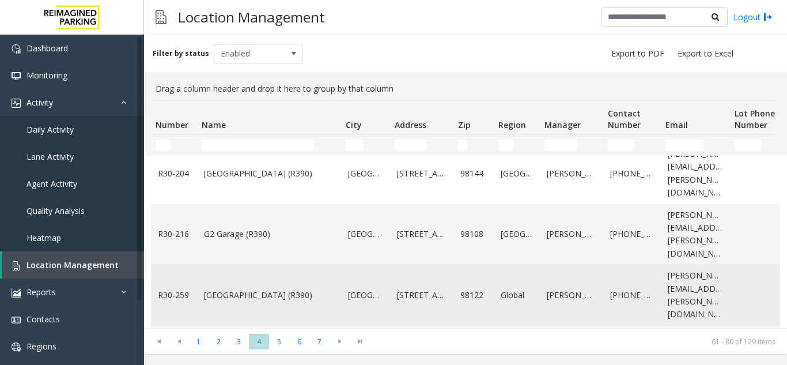
click at [276, 289] on link "[GEOGRAPHIC_DATA] (R390)" at bounding box center [269, 295] width 130 height 13
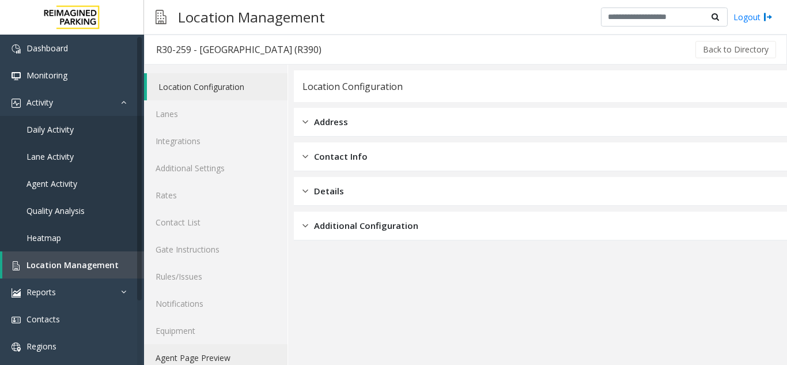
click at [242, 357] on link "Agent Page Preview" at bounding box center [215, 357] width 143 height 27
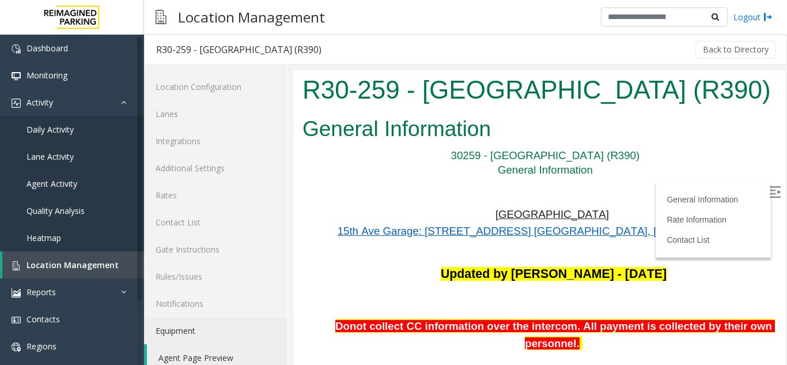
scroll to position [230, 0]
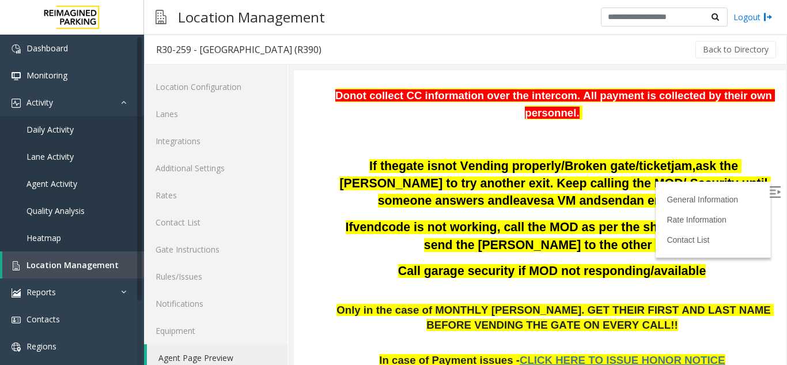
click at [767, 185] on label at bounding box center [775, 193] width 17 height 17
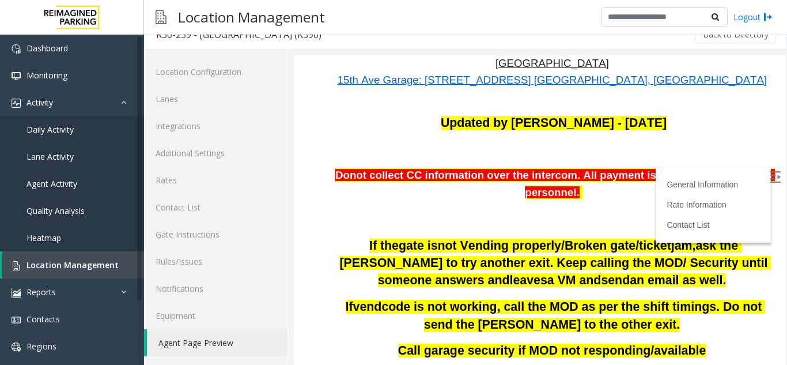
scroll to position [115, 0]
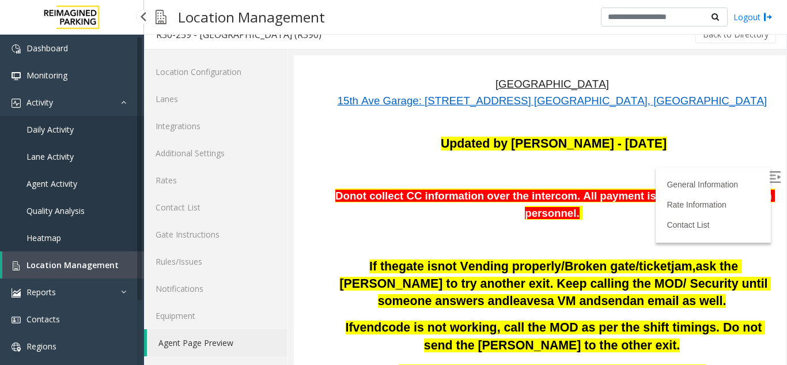
click at [108, 266] on span "Location Management" at bounding box center [72, 264] width 92 height 11
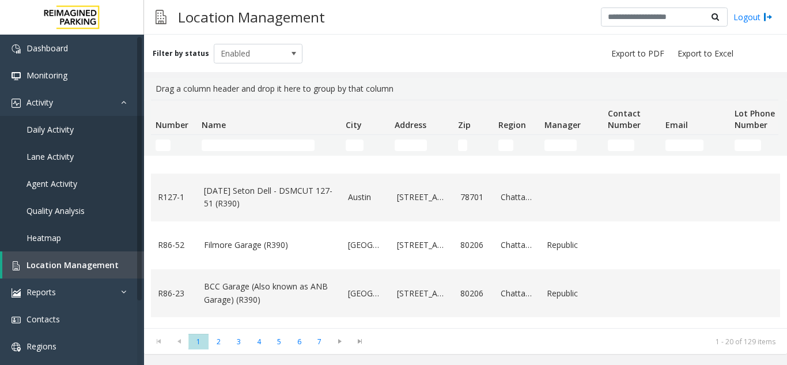
scroll to position [288, 0]
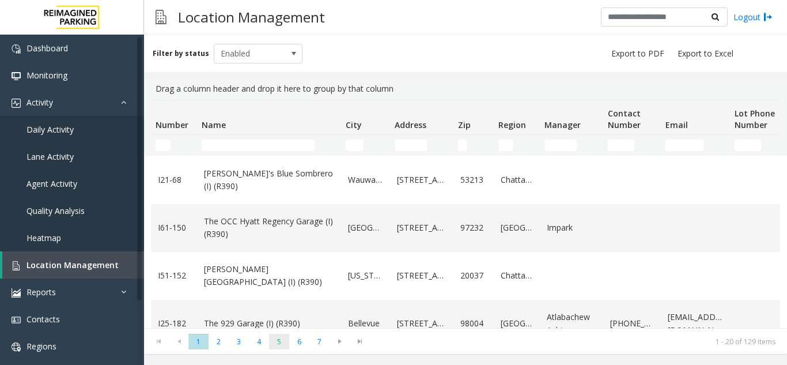
click at [276, 340] on span "5" at bounding box center [279, 341] width 20 height 16
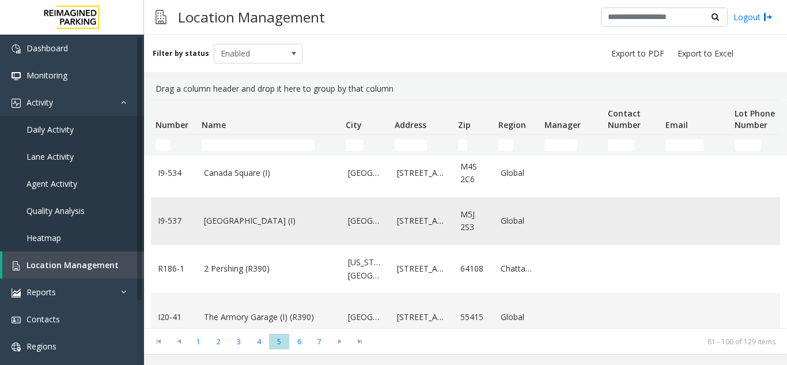
scroll to position [796, 0]
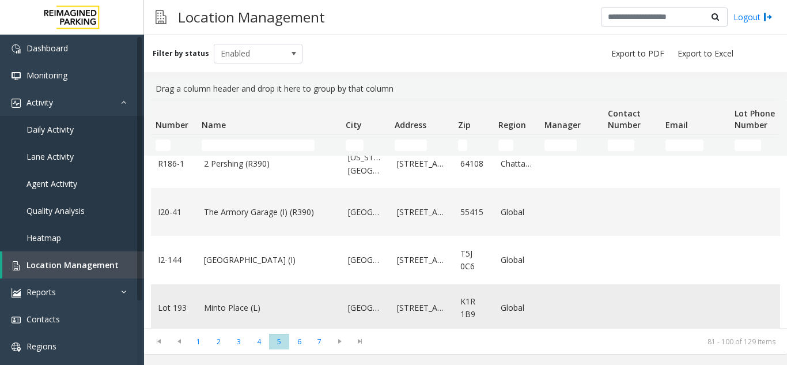
click at [295, 305] on td "Minto Place (L)" at bounding box center [269, 308] width 144 height 48
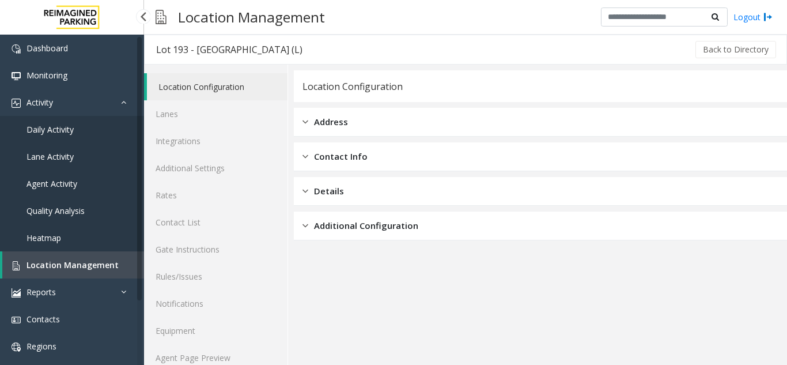
click at [61, 260] on span "Location Management" at bounding box center [72, 264] width 92 height 11
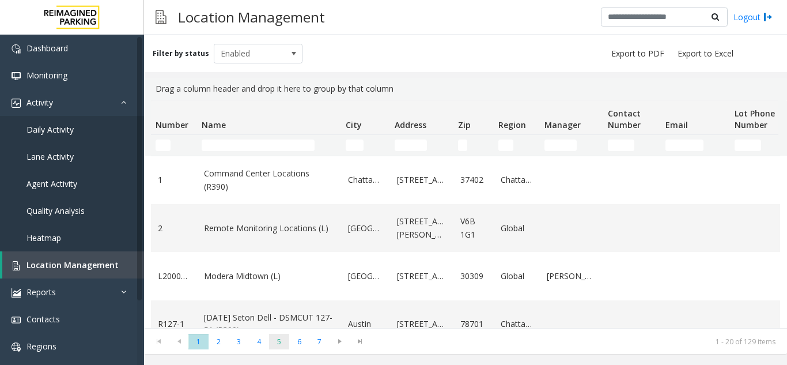
click at [280, 342] on span "5" at bounding box center [279, 341] width 20 height 16
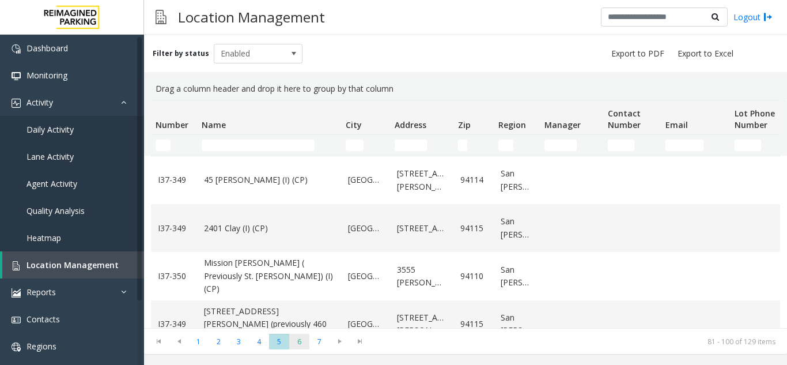
click at [299, 347] on span "6" at bounding box center [299, 341] width 20 height 16
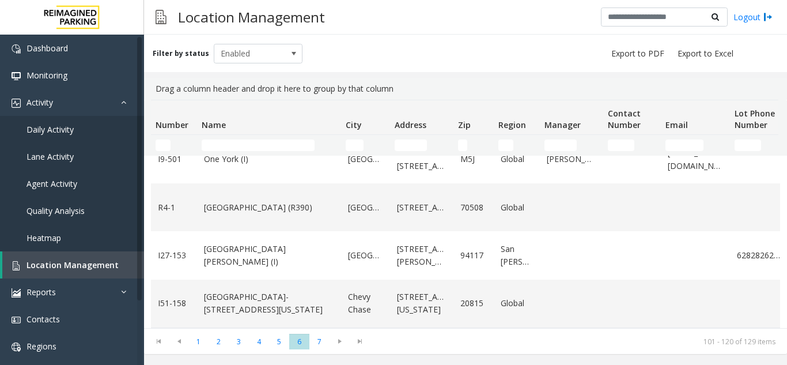
scroll to position [809, 0]
click at [323, 347] on span "7" at bounding box center [319, 341] width 20 height 16
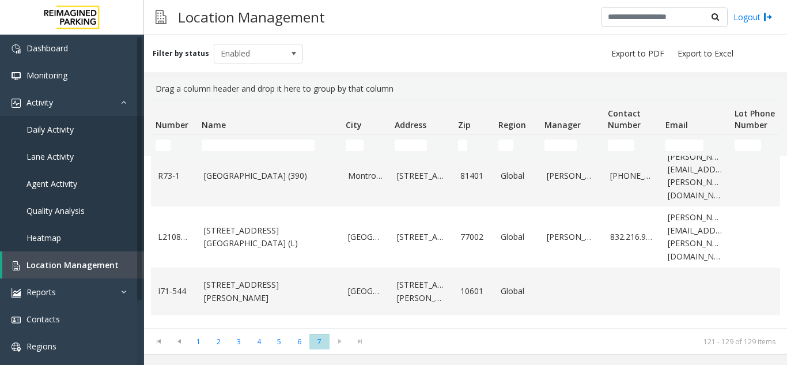
scroll to position [173, 0]
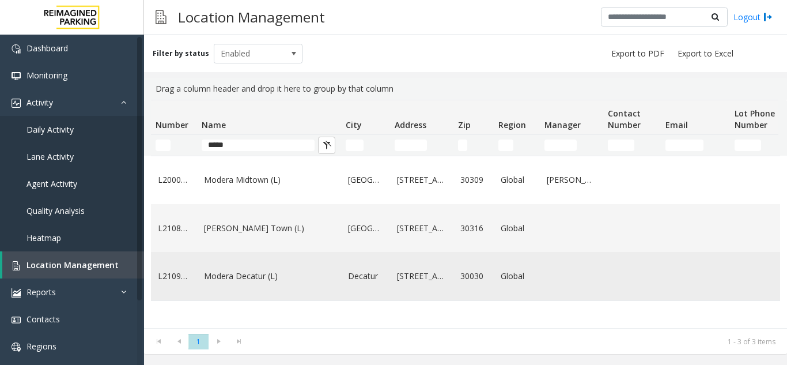
type input "*****"
click at [250, 295] on td "Modera Decatur (L)" at bounding box center [269, 276] width 144 height 48
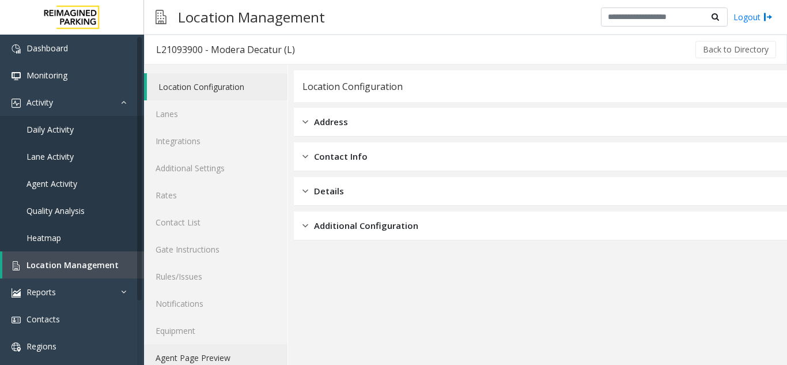
click at [199, 356] on link "Agent Page Preview" at bounding box center [215, 357] width 143 height 27
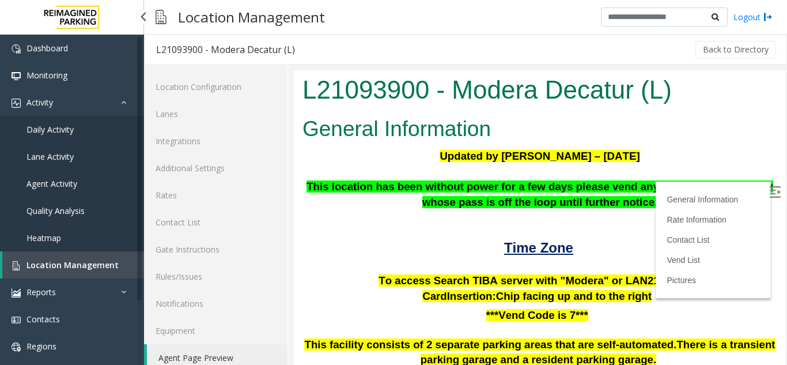
click at [52, 253] on link "Location Management" at bounding box center [73, 264] width 142 height 27
